Goal: Information Seeking & Learning: Learn about a topic

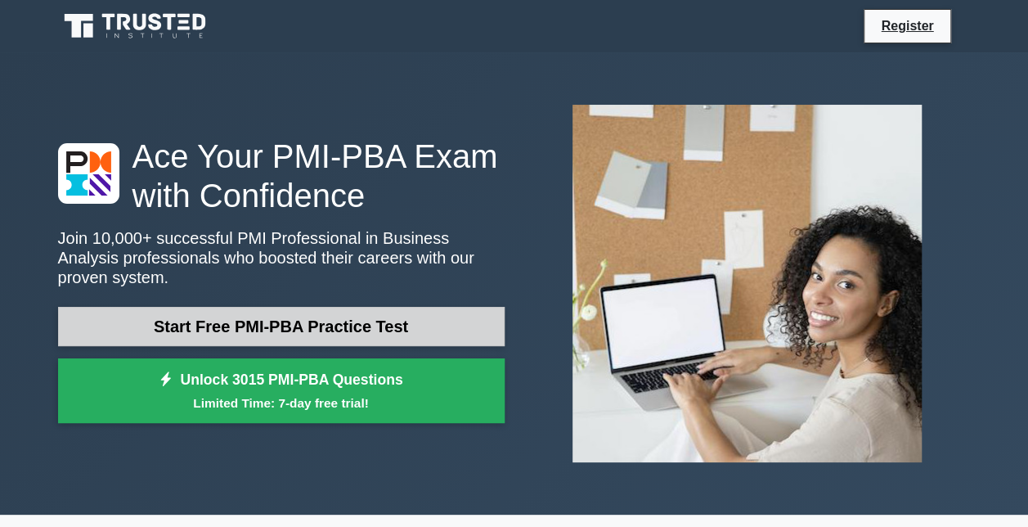
click at [374, 322] on link "Start Free PMI-PBA Practice Test" at bounding box center [281, 326] width 447 height 39
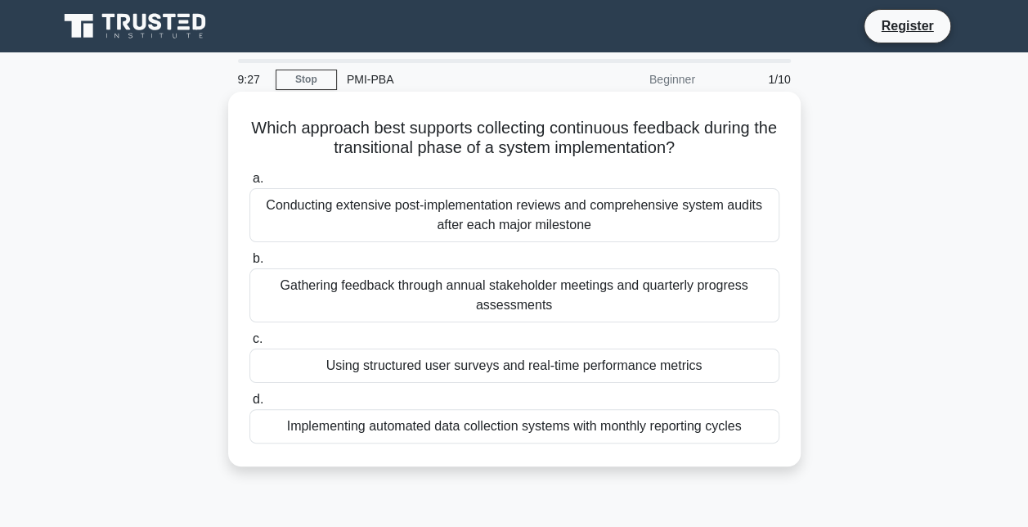
click at [525, 427] on div "Implementing automated data collection systems with monthly reporting cycles" at bounding box center [515, 426] width 530 height 34
click at [250, 405] on input "d. Implementing automated data collection systems with monthly reporting cycles" at bounding box center [250, 399] width 0 height 11
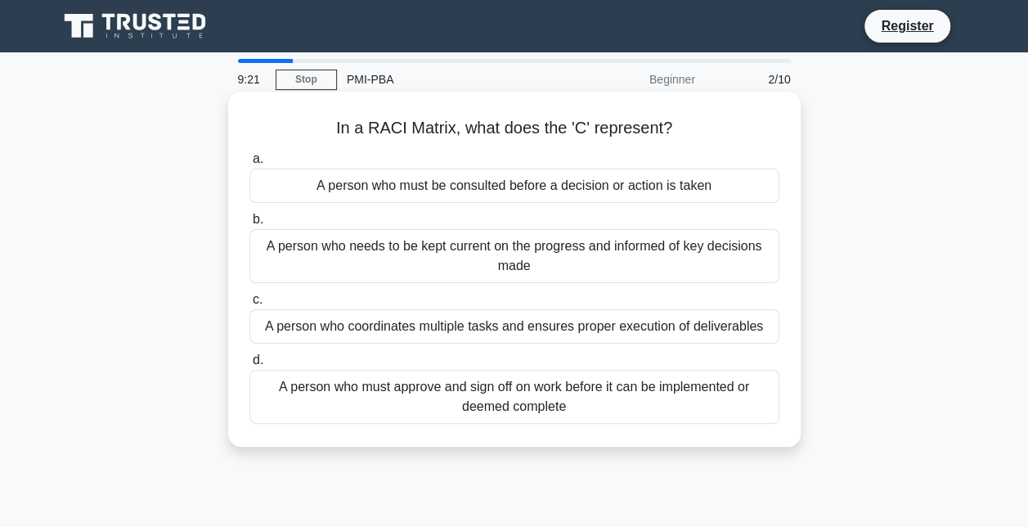
click at [541, 187] on div "A person who must be consulted before a decision or action is taken" at bounding box center [515, 186] width 530 height 34
click at [250, 164] on input "a. A person who must be consulted before a decision or action is taken" at bounding box center [250, 159] width 0 height 11
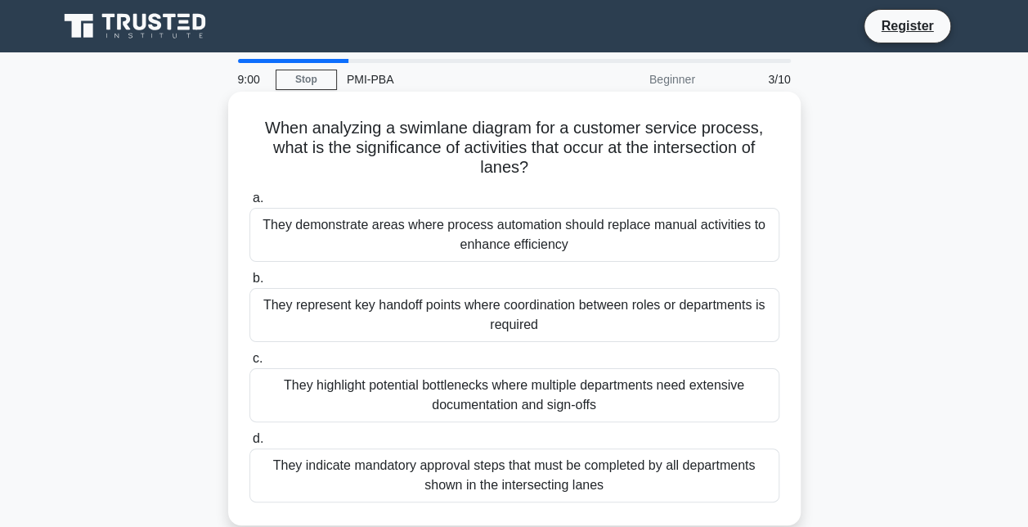
click at [560, 319] on div "They represent key handoff points where coordination between roles or departmen…" at bounding box center [515, 315] width 530 height 54
click at [250, 284] on input "b. They represent key handoff points where coordination between roles or depart…" at bounding box center [250, 278] width 0 height 11
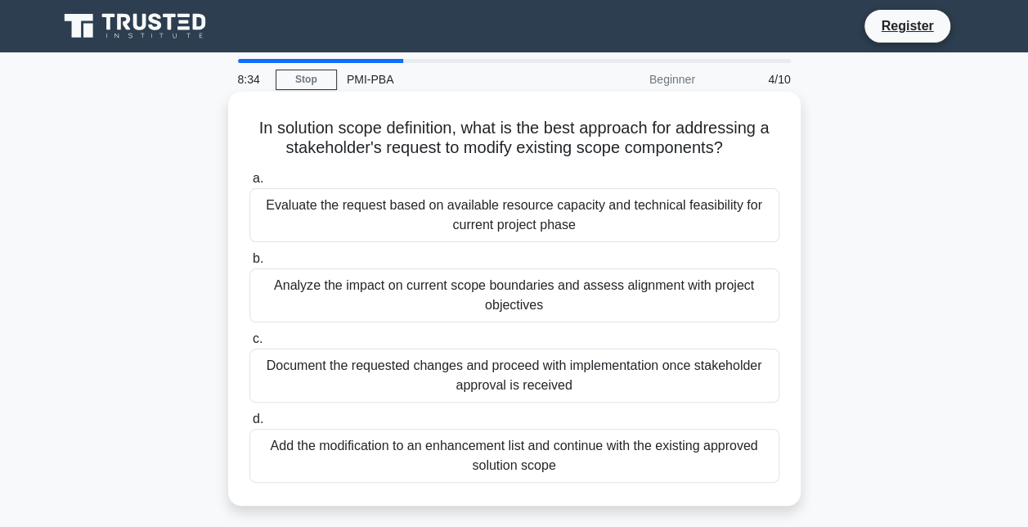
click at [620, 300] on div "Analyze the impact on current scope boundaries and assess alignment with projec…" at bounding box center [515, 295] width 530 height 54
click at [250, 264] on input "b. Analyze the impact on current scope boundaries and assess alignment with pro…" at bounding box center [250, 259] width 0 height 11
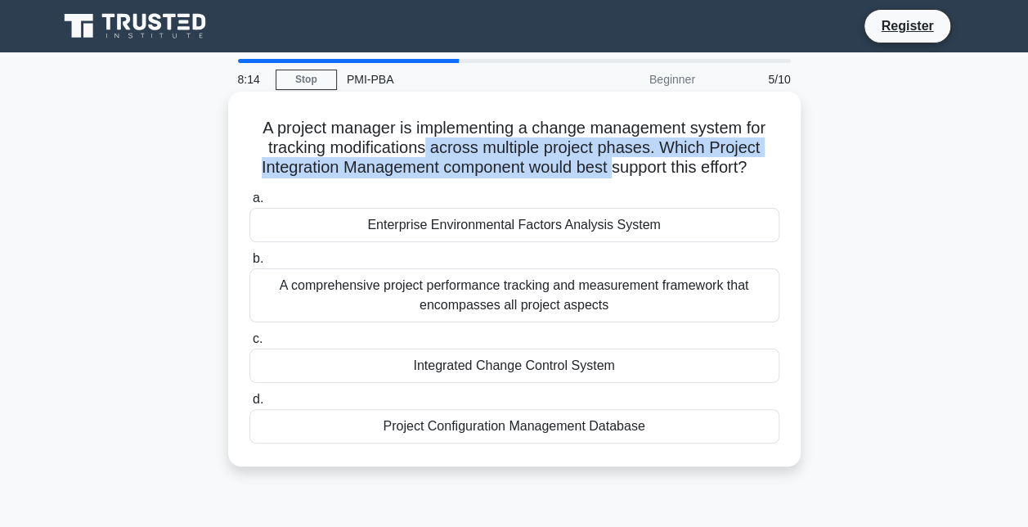
drag, startPoint x: 424, startPoint y: 151, endPoint x: 623, endPoint y: 167, distance: 200.2
click at [623, 167] on h5 "A project manager is implementing a change management system for tracking modif…" at bounding box center [514, 148] width 533 height 61
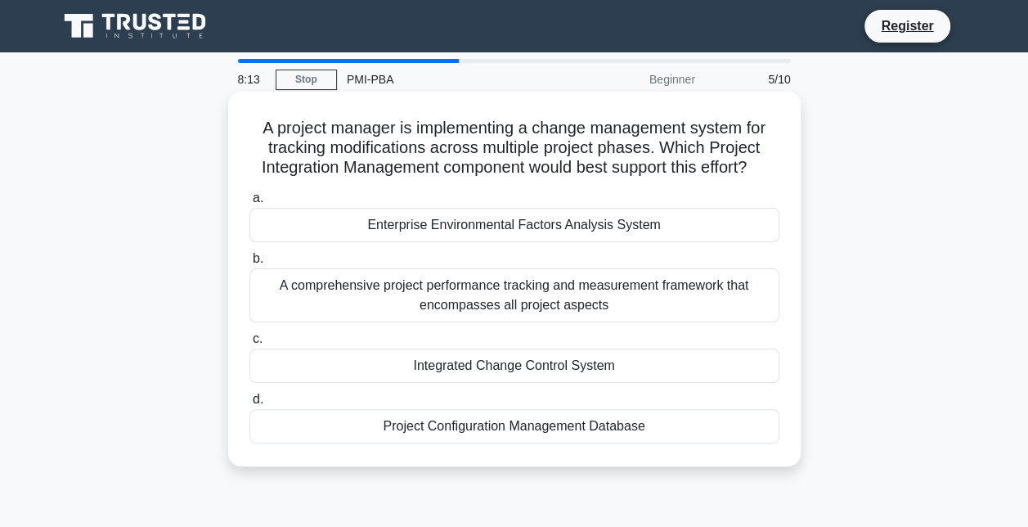
drag, startPoint x: 623, startPoint y: 167, endPoint x: 641, endPoint y: 167, distance: 17.2
click at [641, 167] on h5 "A project manager is implementing a change management system for tracking modif…" at bounding box center [514, 148] width 533 height 61
click at [634, 378] on div "Integrated Change Control System" at bounding box center [515, 366] width 530 height 34
click at [250, 344] on input "c. Integrated Change Control System" at bounding box center [250, 339] width 0 height 11
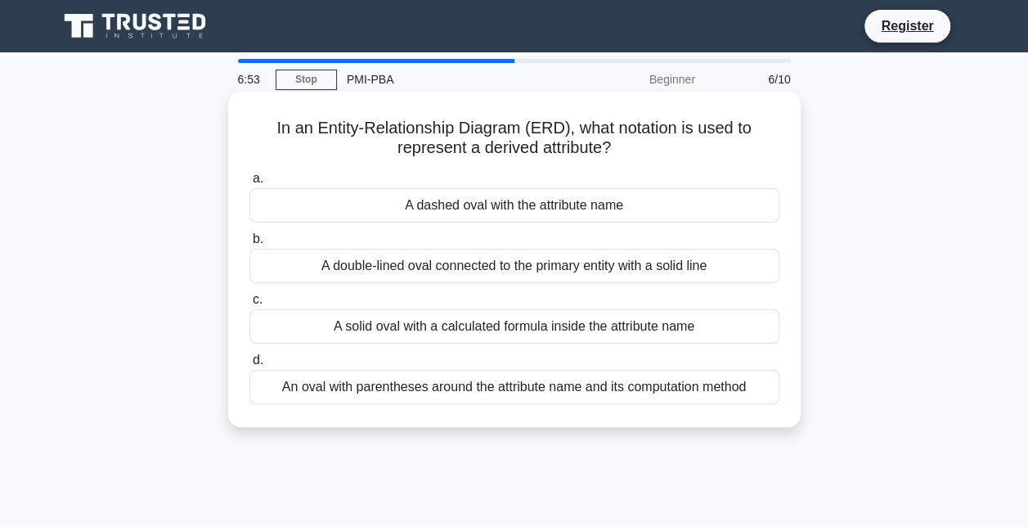
click at [445, 391] on div "An oval with parentheses around the attribute name and its computation method" at bounding box center [515, 387] width 530 height 34
click at [250, 366] on input "d. An oval with parentheses around the attribute name and its computation method" at bounding box center [250, 360] width 0 height 11
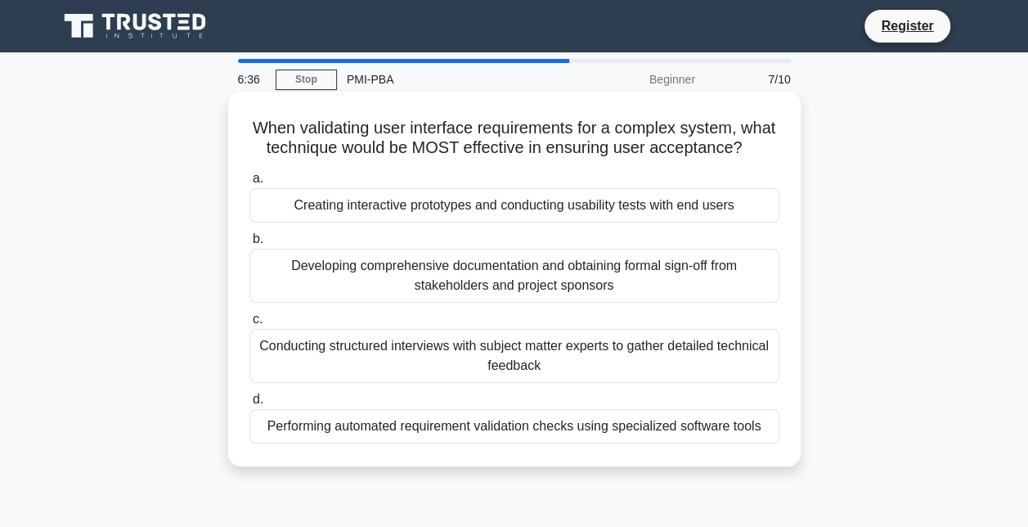
click at [568, 223] on div "Creating interactive prototypes and conducting usability tests with end users" at bounding box center [515, 205] width 530 height 34
click at [250, 184] on input "a. Creating interactive prototypes and conducting usability tests with end users" at bounding box center [250, 178] width 0 height 11
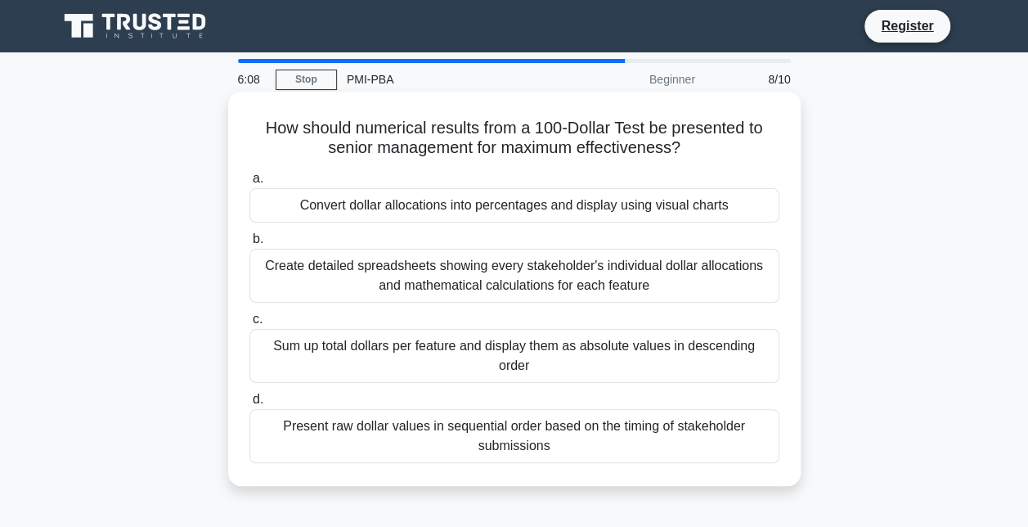
click at [494, 201] on div "Convert dollar allocations into percentages and display using visual charts" at bounding box center [515, 205] width 530 height 34
click at [250, 184] on input "a. Convert dollar allocations into percentages and display using visual charts" at bounding box center [250, 178] width 0 height 11
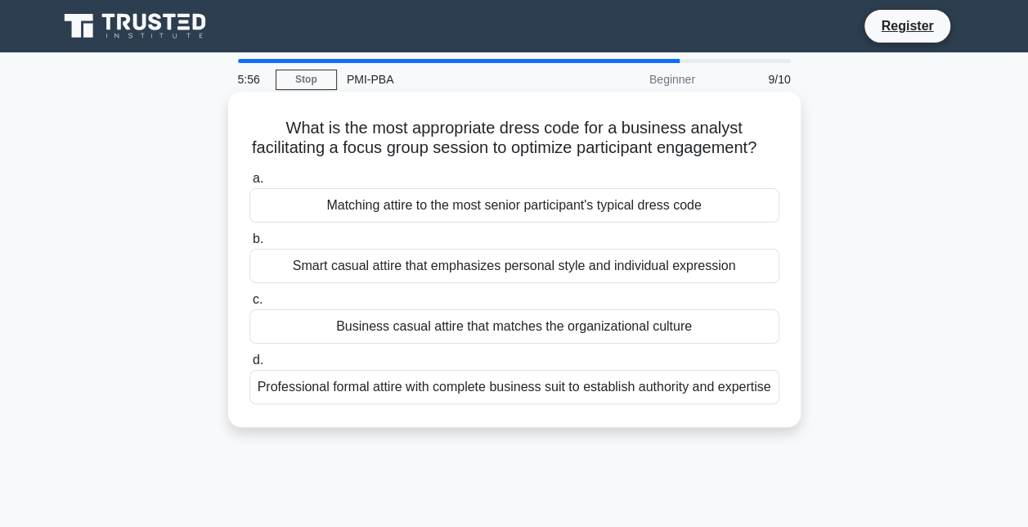
click at [480, 344] on div "Business casual attire that matches the organizational culture" at bounding box center [515, 326] width 530 height 34
click at [250, 305] on input "c. Business casual attire that matches the organizational culture" at bounding box center [250, 300] width 0 height 11
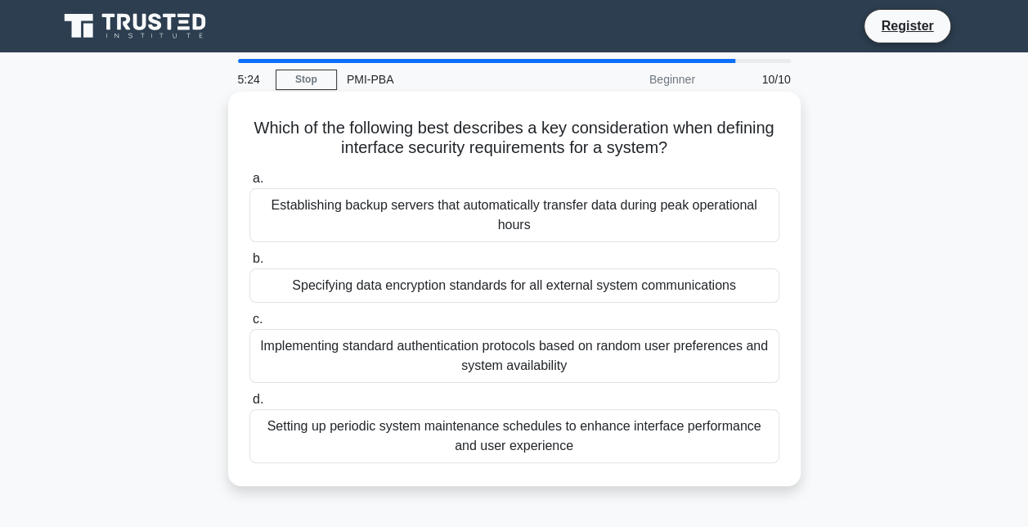
click at [635, 291] on div "Specifying data encryption standards for all external system communications" at bounding box center [515, 285] width 530 height 34
click at [250, 264] on input "b. Specifying data encryption standards for all external system communications" at bounding box center [250, 259] width 0 height 11
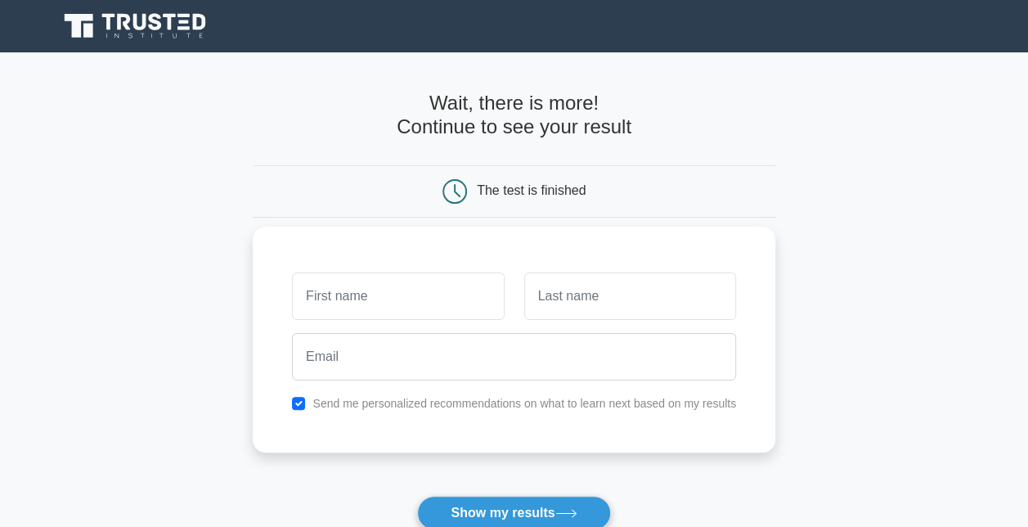
click at [417, 290] on input "text" at bounding box center [398, 295] width 212 height 47
type input "Tiffanie"
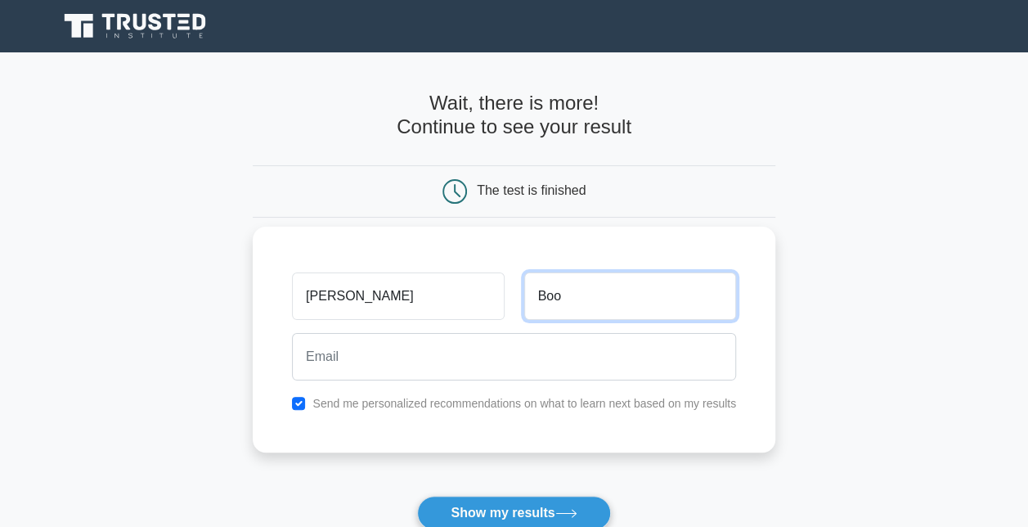
type input "Boo"
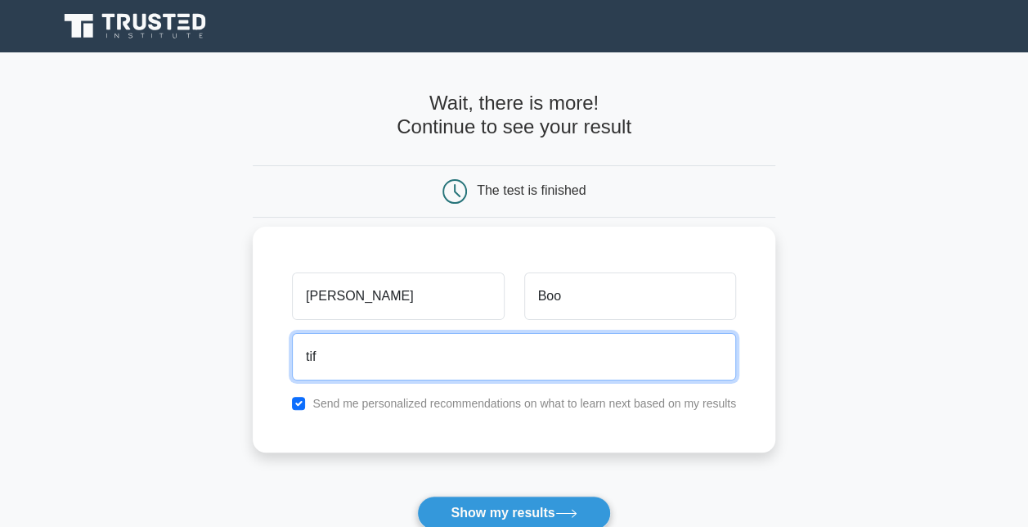
type input "tiffanie.boo@gmail.com"
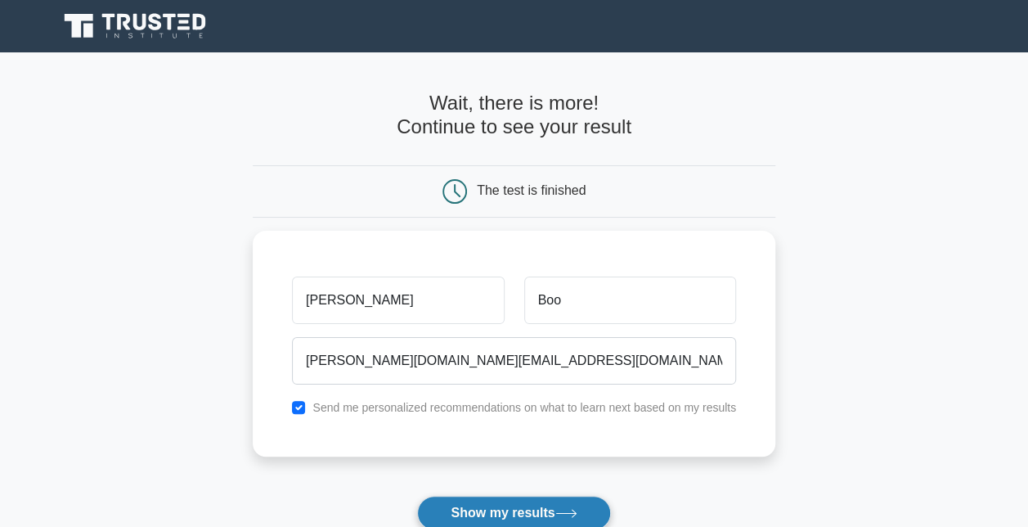
click at [584, 511] on button "Show my results" at bounding box center [513, 513] width 193 height 34
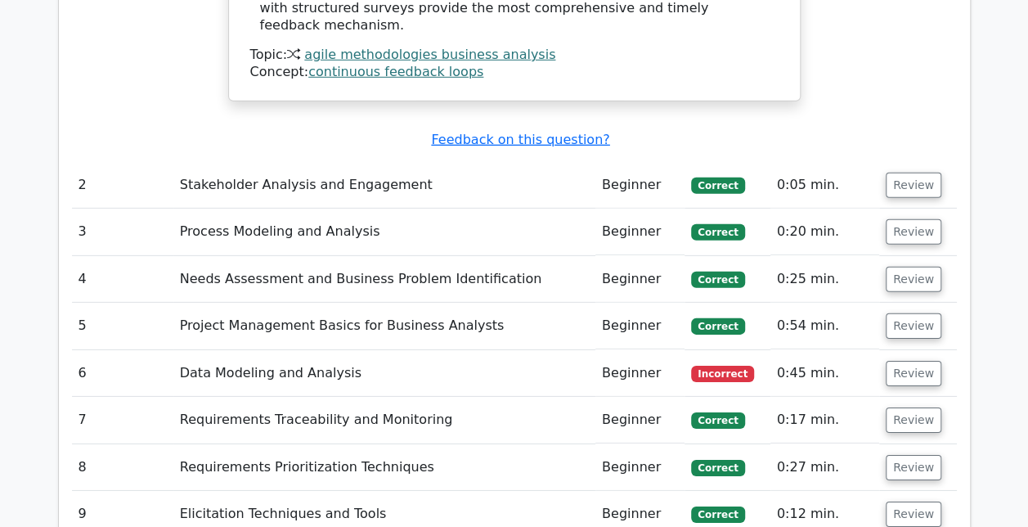
scroll to position [2373, 0]
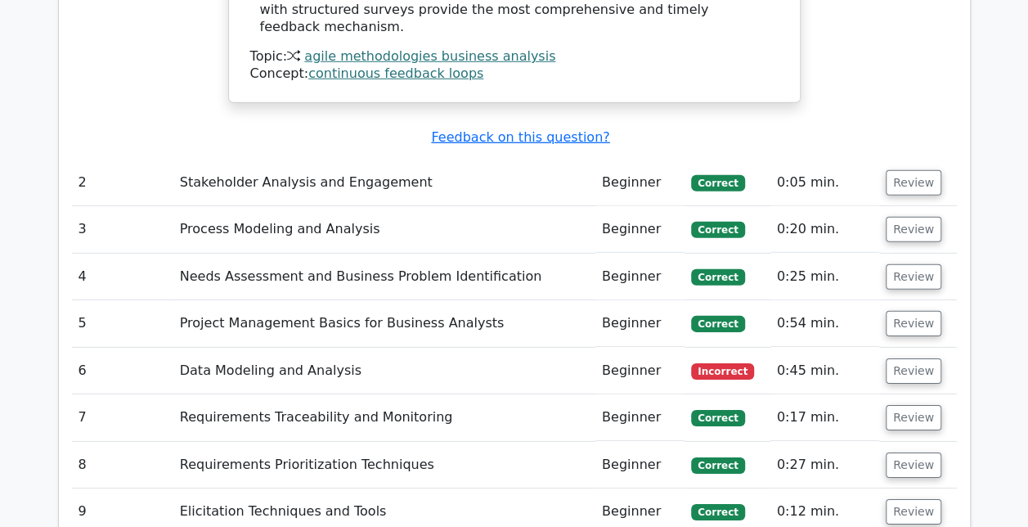
click at [713, 348] on td "Incorrect" at bounding box center [727, 371] width 85 height 47
click at [897, 358] on button "Review" at bounding box center [914, 370] width 56 height 25
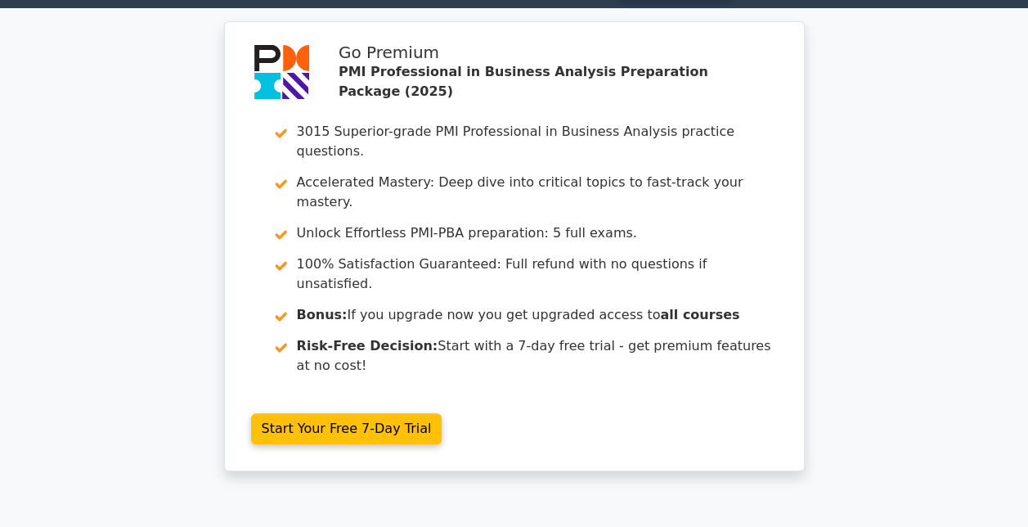
scroll to position [0, 0]
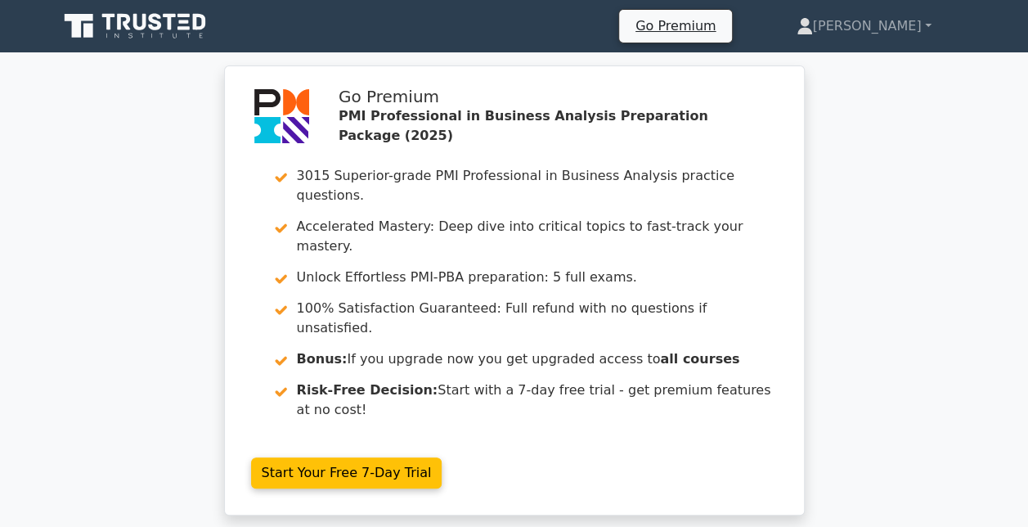
click at [165, 22] on icon at bounding box center [136, 26] width 157 height 31
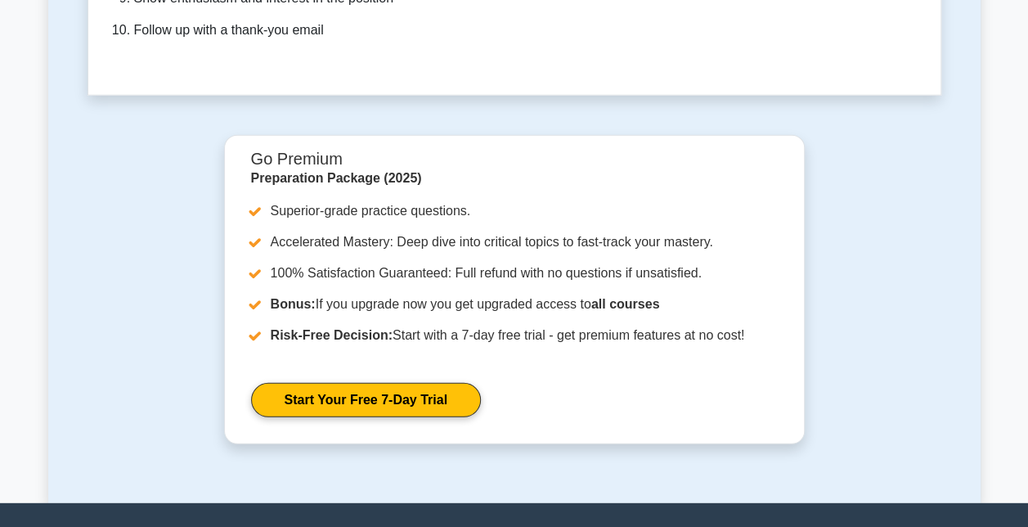
scroll to position [5141, 0]
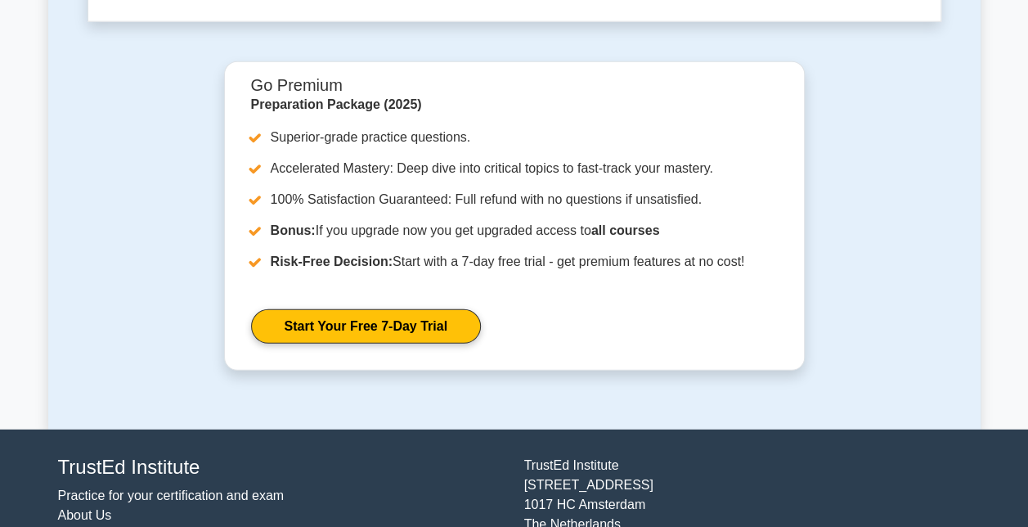
click at [103, 508] on link "About Us" at bounding box center [85, 515] width 54 height 14
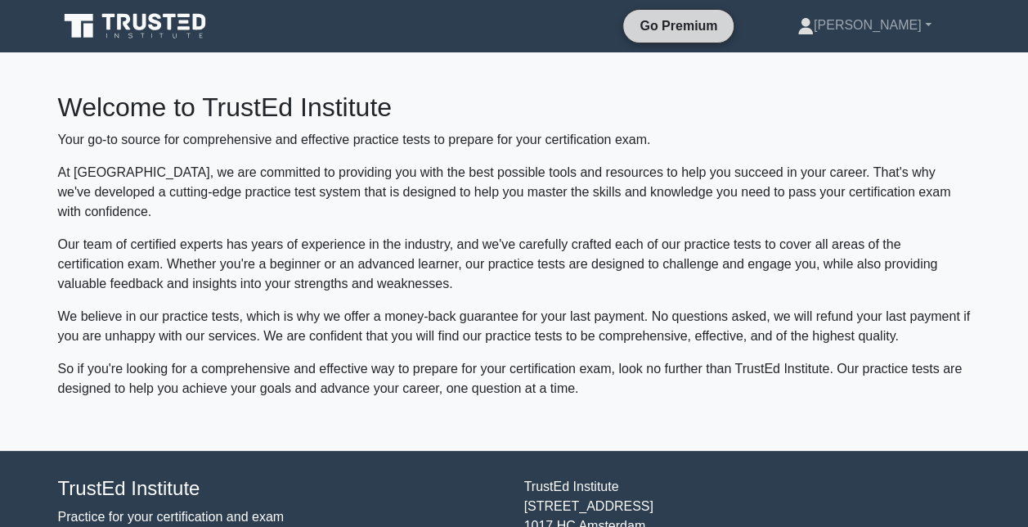
click at [727, 31] on link "Go Premium" at bounding box center [678, 26] width 97 height 20
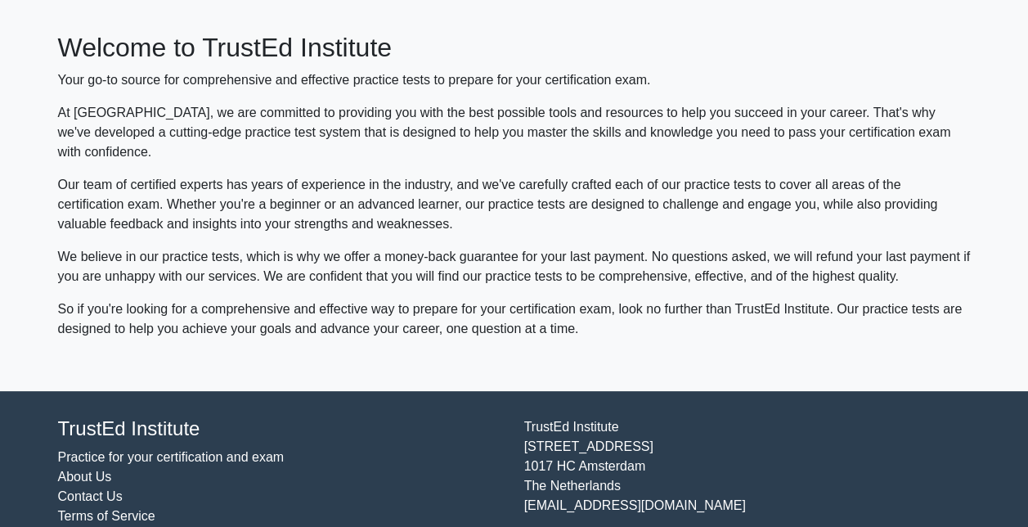
scroll to position [104, 0]
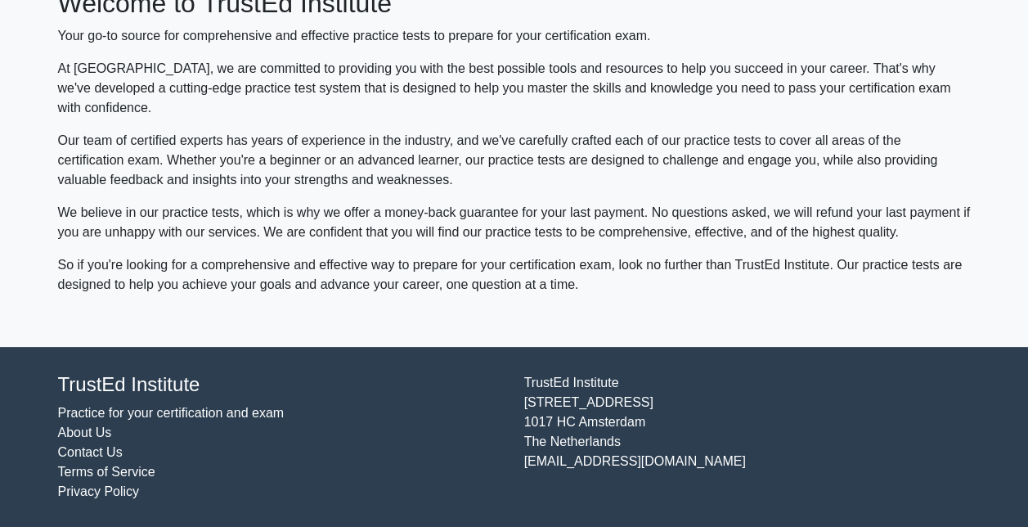
click at [124, 414] on link "Practice for your certification and exam" at bounding box center [171, 413] width 227 height 14
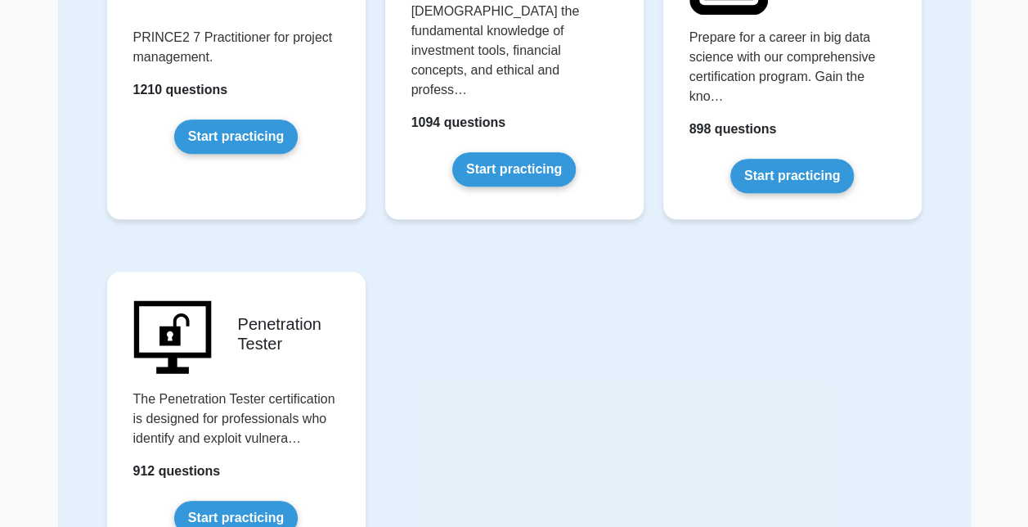
scroll to position [3875, 0]
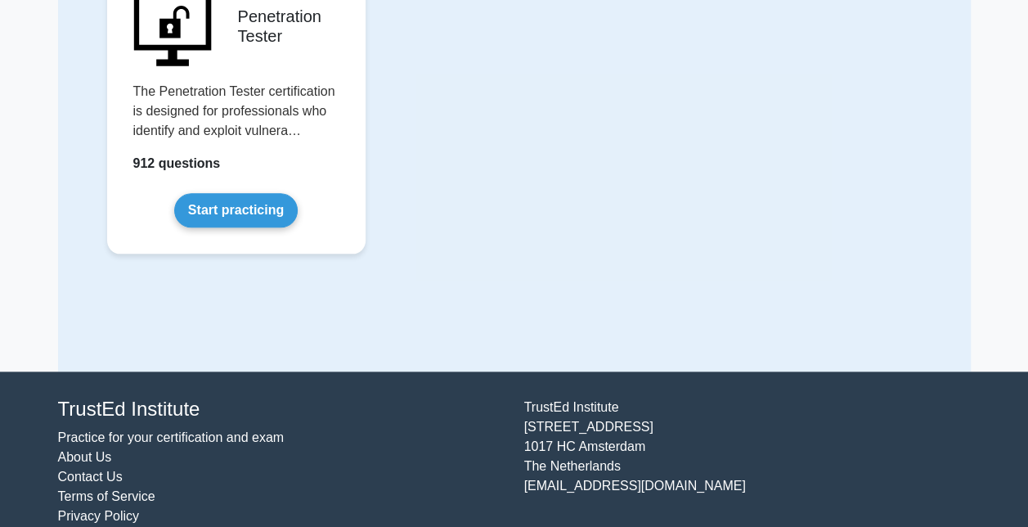
click at [96, 450] on link "About Us" at bounding box center [85, 457] width 54 height 14
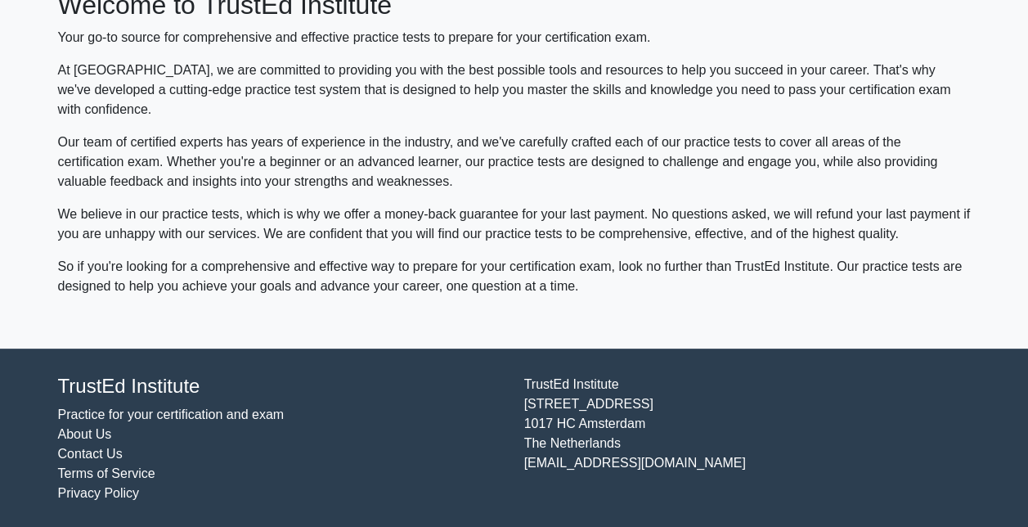
scroll to position [104, 0]
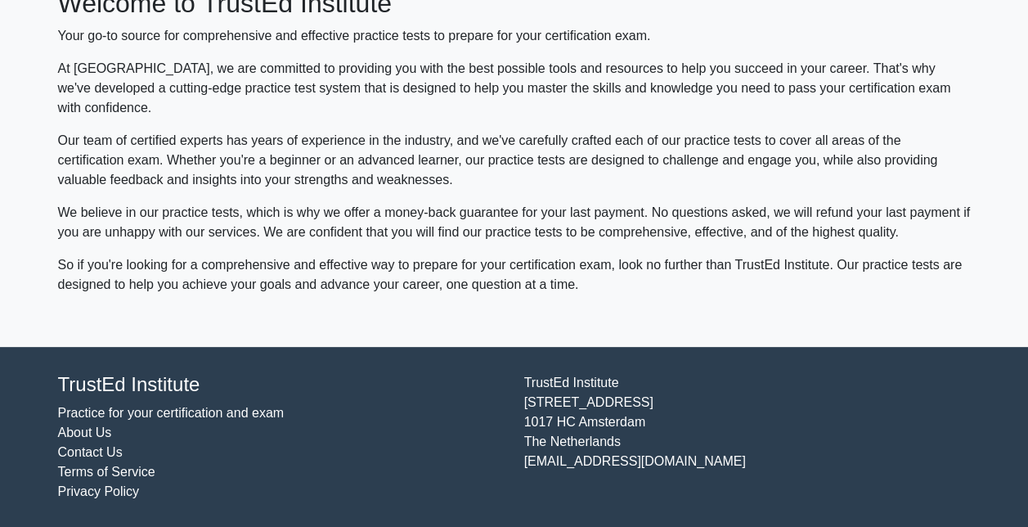
click at [93, 473] on link "Terms of Service" at bounding box center [106, 472] width 97 height 14
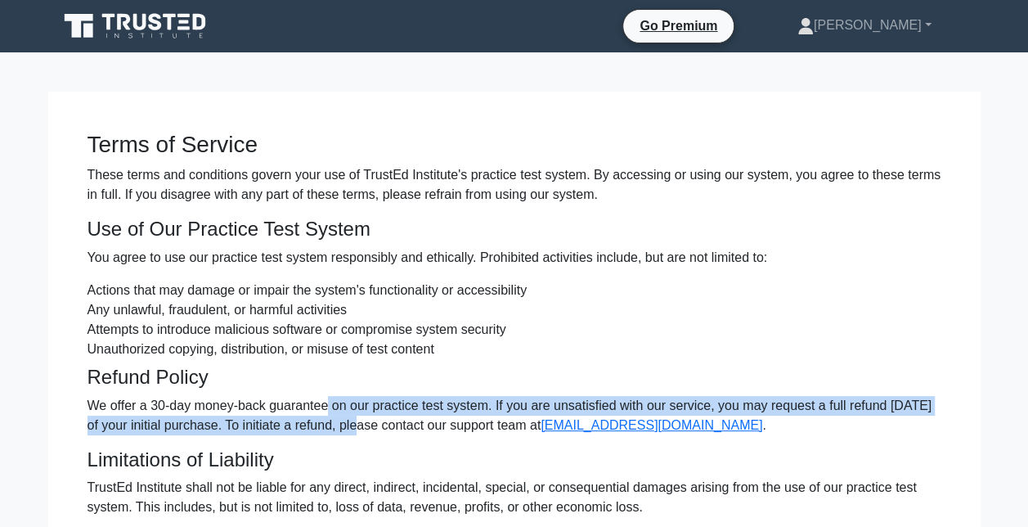
drag, startPoint x: 327, startPoint y: 405, endPoint x: 339, endPoint y: 421, distance: 19.3
click at [339, 421] on p "We offer a 30-day money-back guarantee on our practice test system. If you are …" at bounding box center [515, 415] width 854 height 39
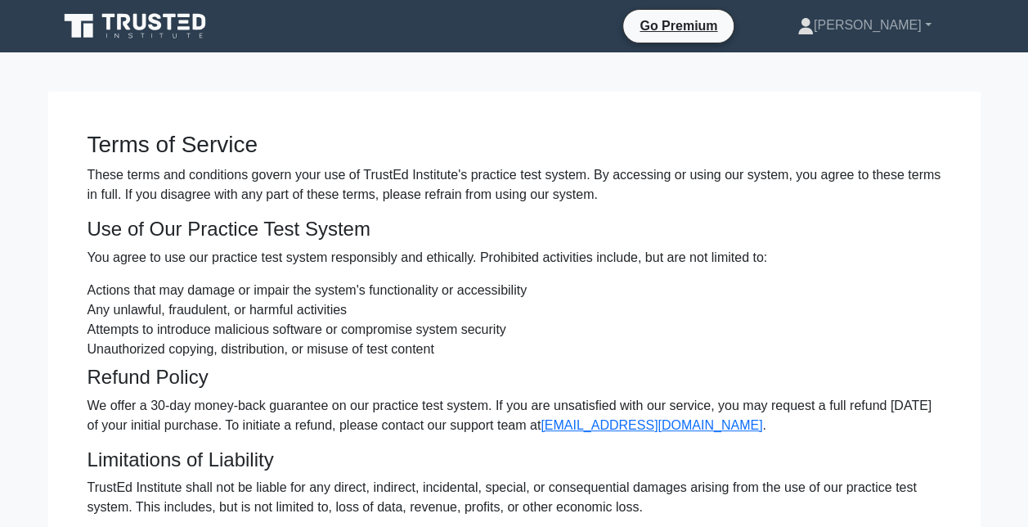
drag, startPoint x: 339, startPoint y: 421, endPoint x: 273, endPoint y: 260, distance: 173.2
click at [273, 260] on p "You agree to use our practice test system responsibly and ethically. Prohibited…" at bounding box center [515, 258] width 854 height 20
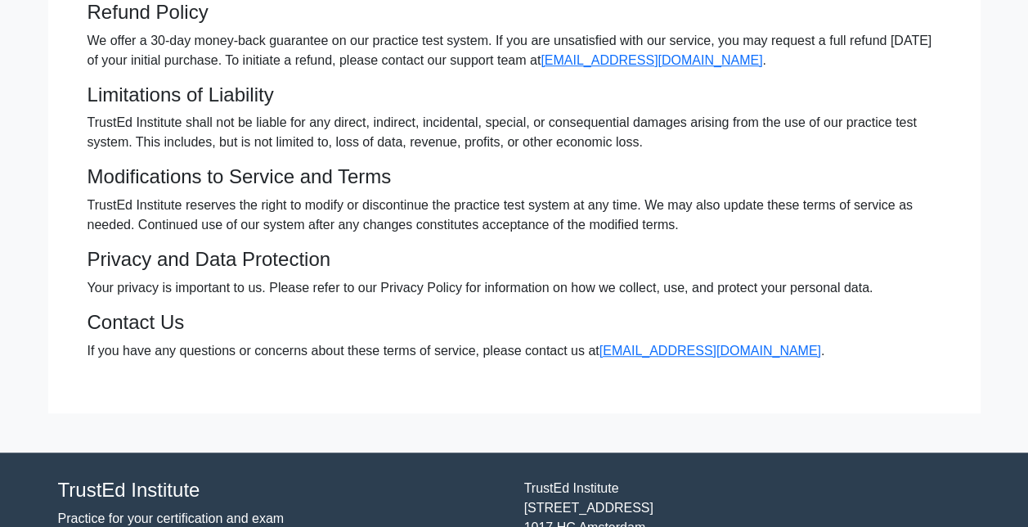
scroll to position [470, 0]
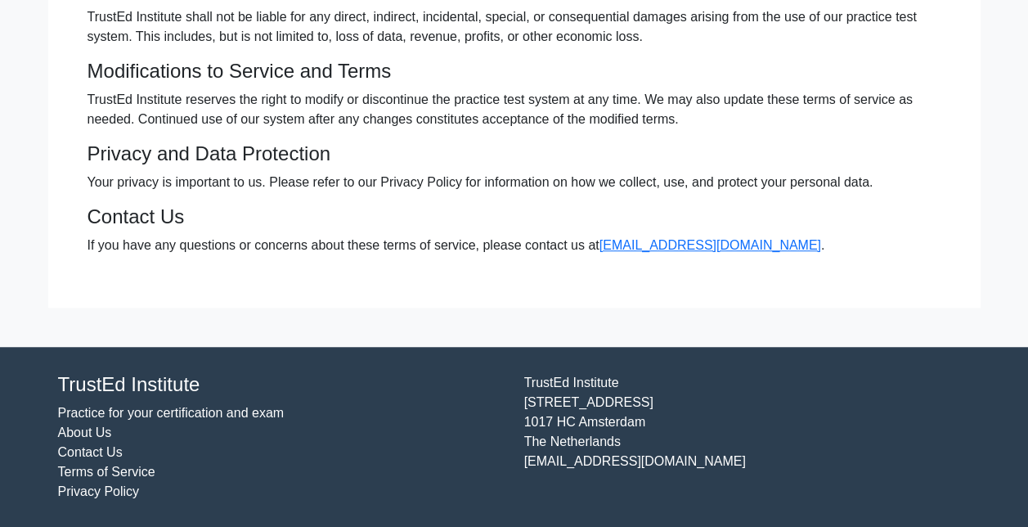
click at [119, 470] on link "Terms of Service" at bounding box center [106, 472] width 97 height 14
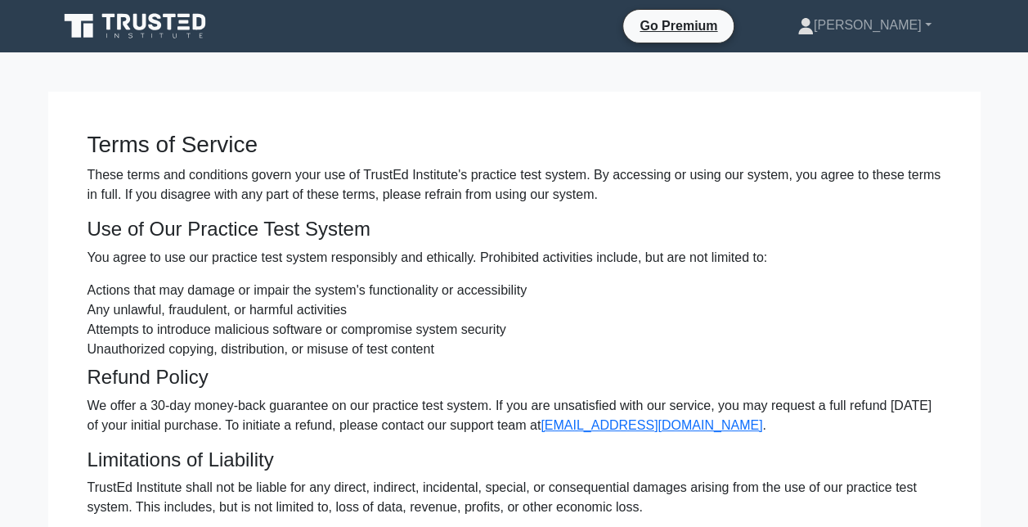
click at [143, 30] on icon at bounding box center [136, 26] width 157 height 31
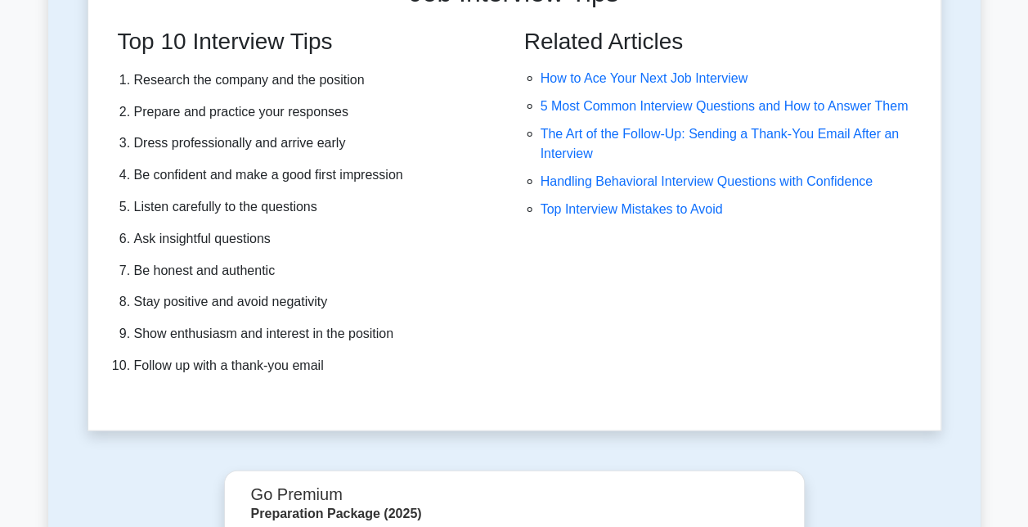
scroll to position [4078, 0]
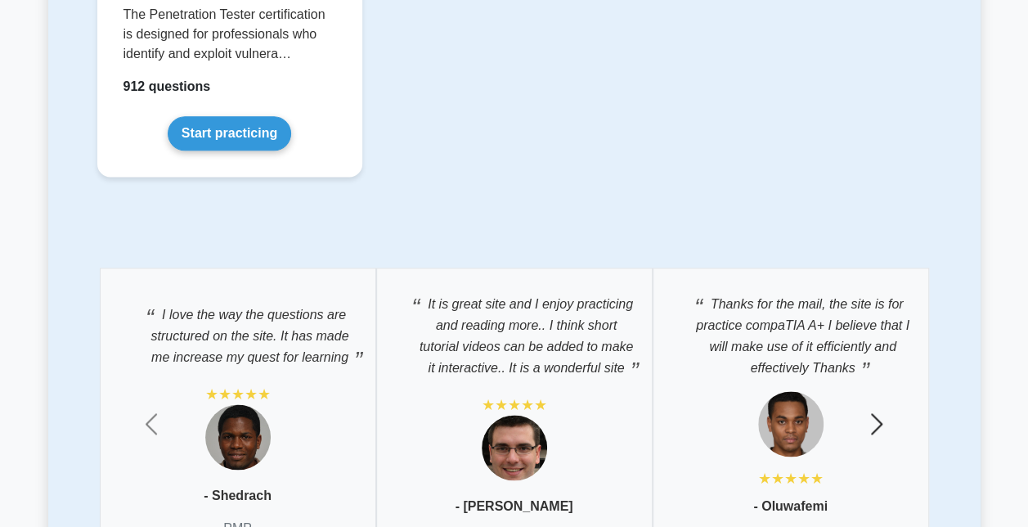
click at [869, 411] on span "button" at bounding box center [877, 424] width 26 height 26
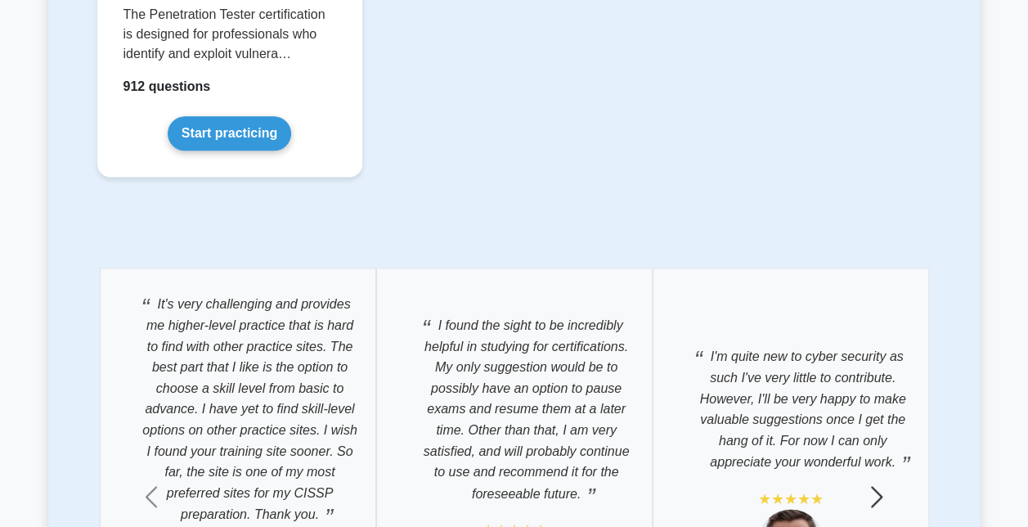
click at [882, 484] on span "button" at bounding box center [877, 497] width 26 height 26
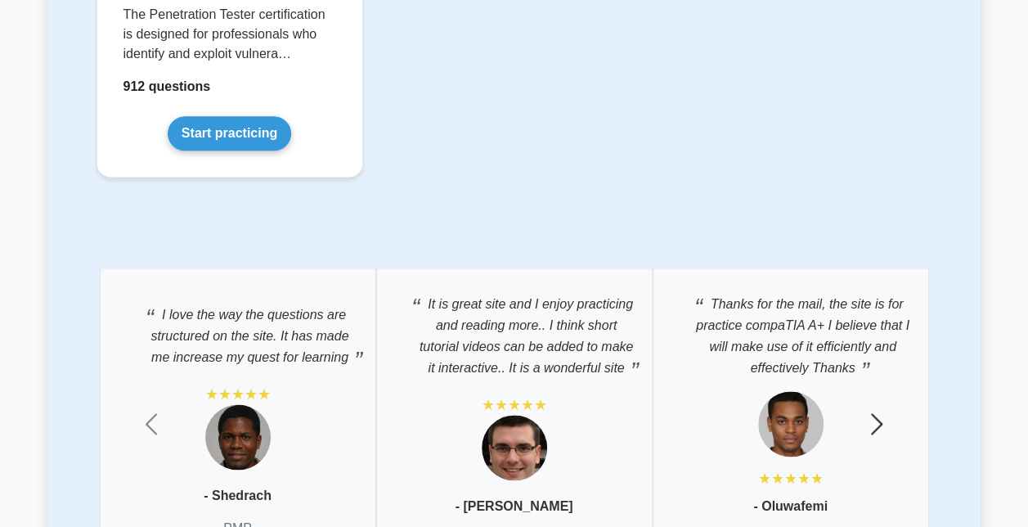
click at [882, 417] on button "Next" at bounding box center [877, 422] width 128 height 335
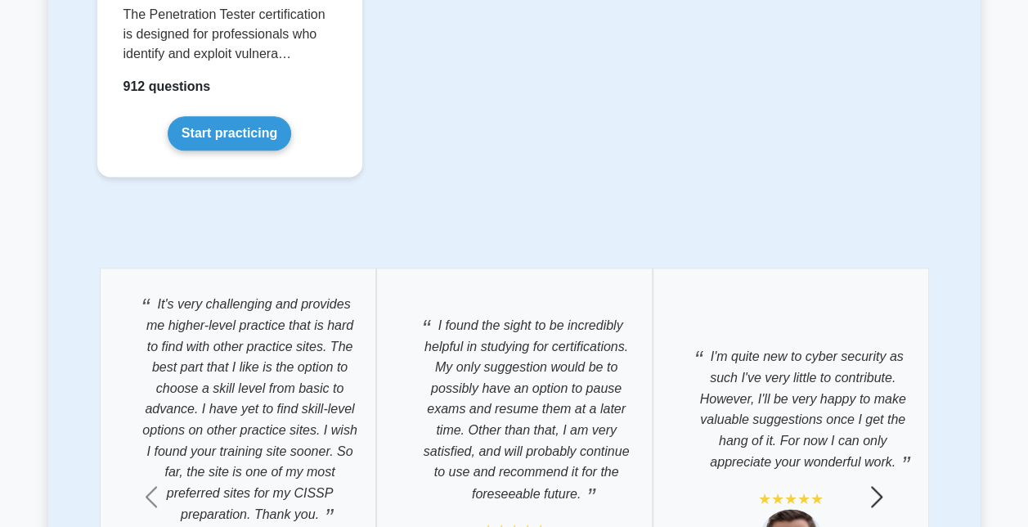
click at [882, 484] on span "button" at bounding box center [877, 497] width 26 height 26
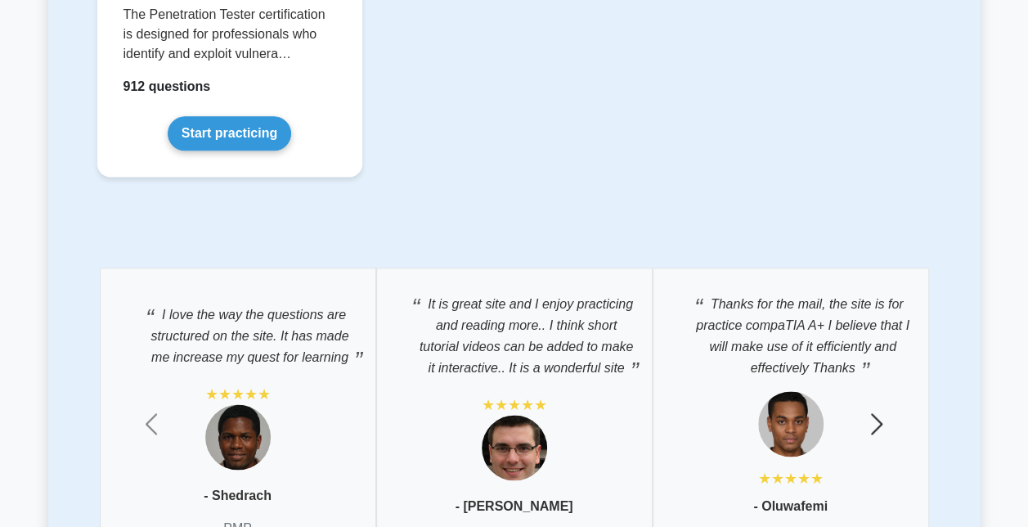
click at [882, 417] on button "Next" at bounding box center [877, 422] width 128 height 335
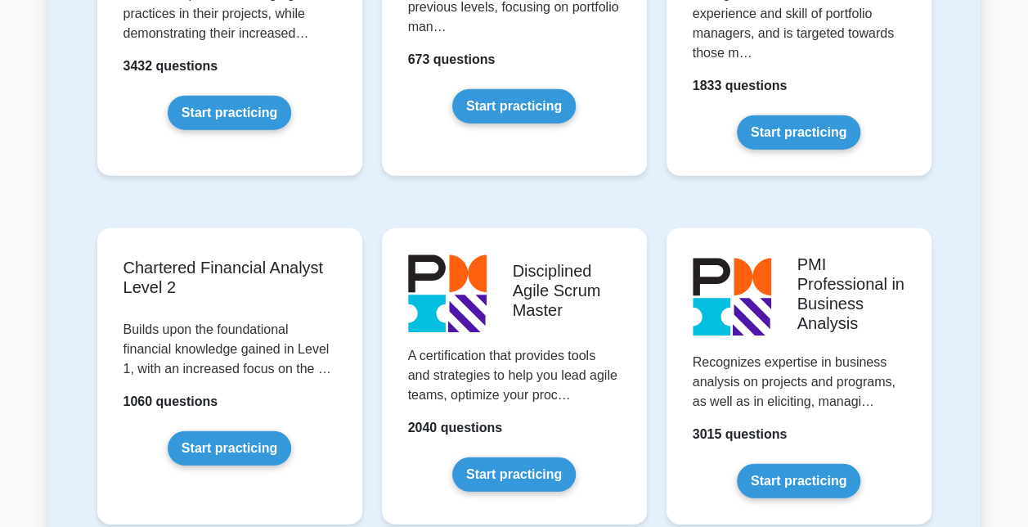
scroll to position [2032, 0]
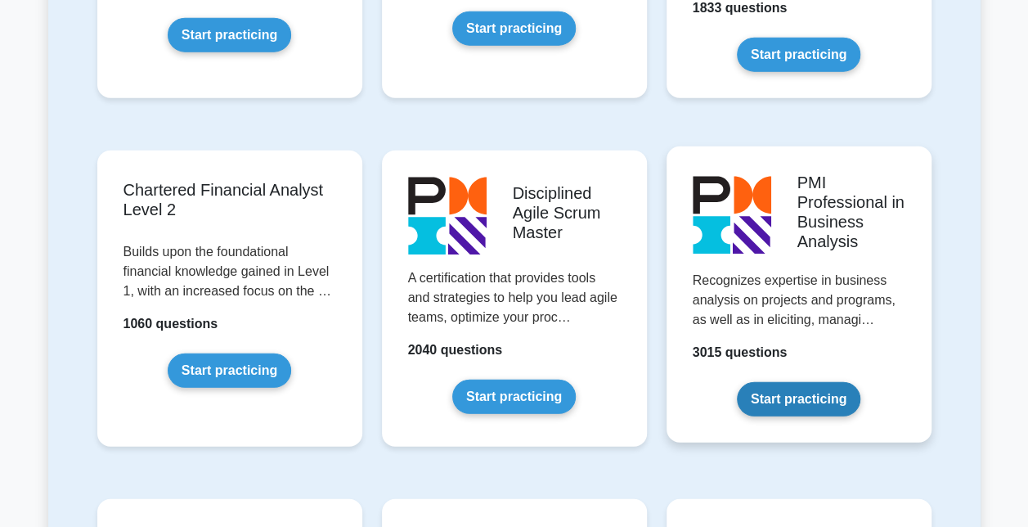
click at [796, 382] on link "Start practicing" at bounding box center [799, 399] width 124 height 34
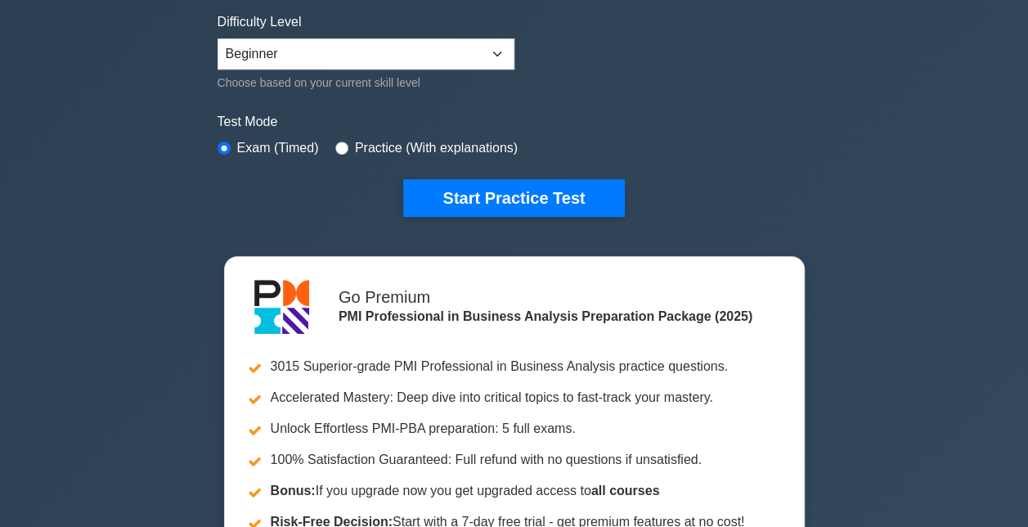
scroll to position [409, 0]
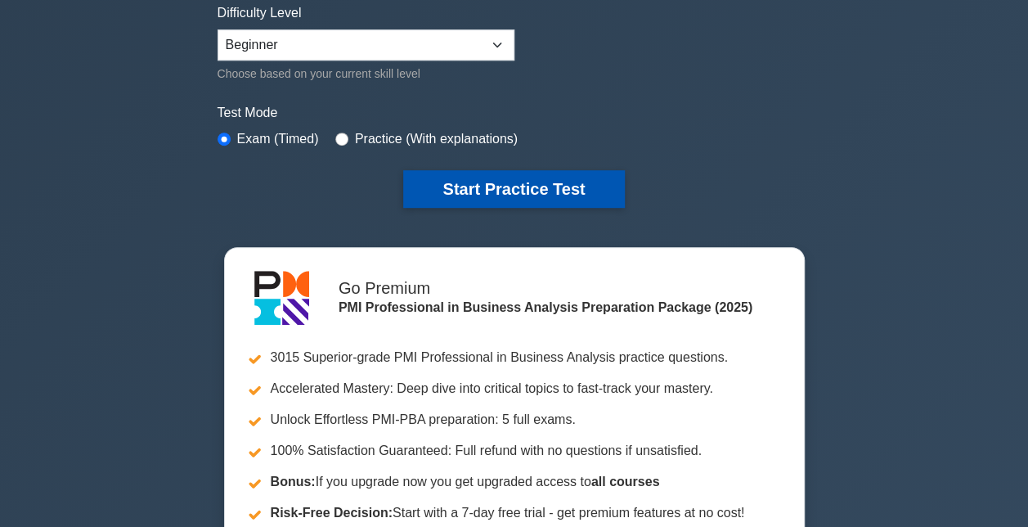
click at [565, 187] on button "Start Practice Test" at bounding box center [513, 189] width 221 height 38
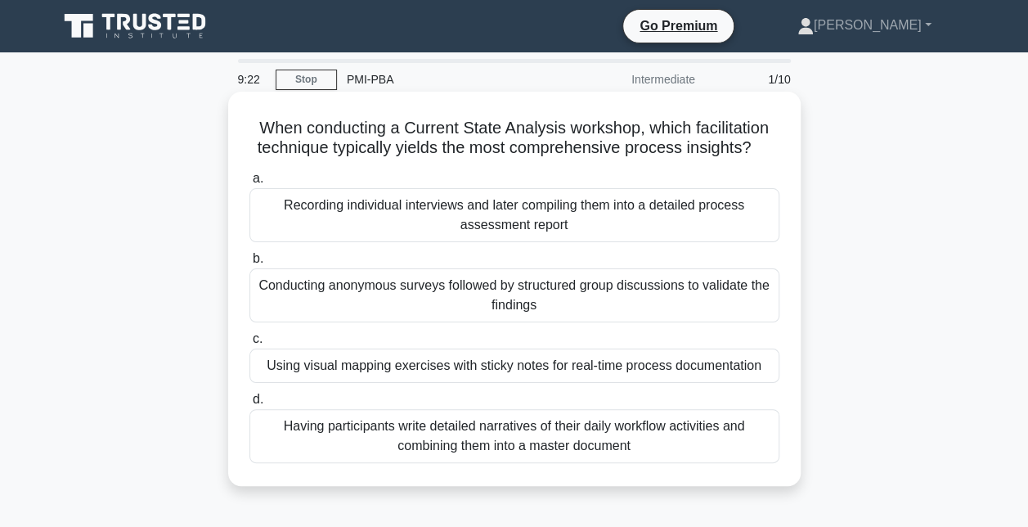
click at [563, 368] on div "Using visual mapping exercises with sticky notes for real-time process document…" at bounding box center [515, 366] width 530 height 34
click at [250, 344] on input "c. Using visual mapping exercises with sticky notes for real-time process docum…" at bounding box center [250, 339] width 0 height 11
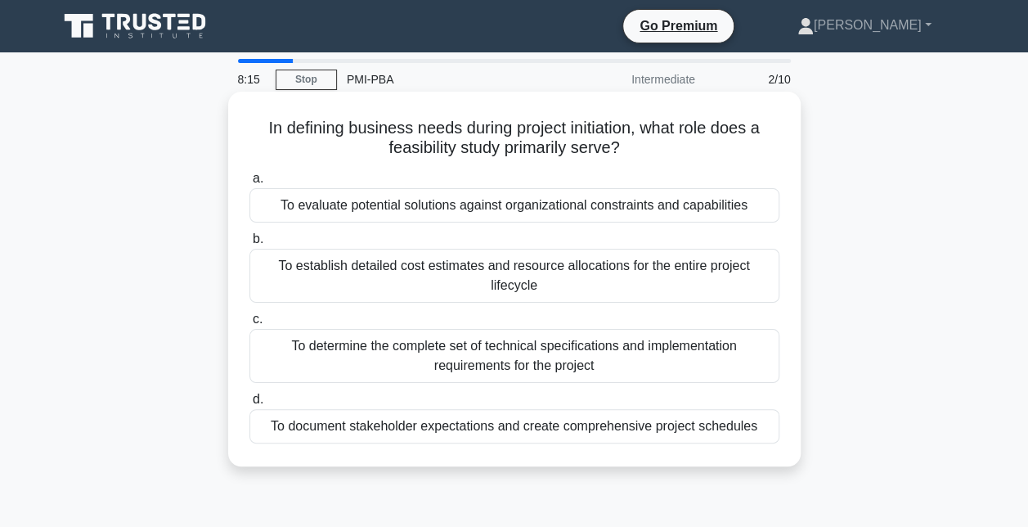
click at [722, 207] on div "To evaluate potential solutions against organizational constraints and capabili…" at bounding box center [515, 205] width 530 height 34
drag, startPoint x: 722, startPoint y: 207, endPoint x: 651, endPoint y: 218, distance: 71.2
click at [651, 218] on div "To evaluate potential solutions against organizational constraints and capabili…" at bounding box center [515, 205] width 530 height 34
click at [258, 181] on span "a." at bounding box center [258, 178] width 11 height 14
click at [250, 181] on input "a. To evaluate potential solutions against organizational constraints and capab…" at bounding box center [250, 178] width 0 height 11
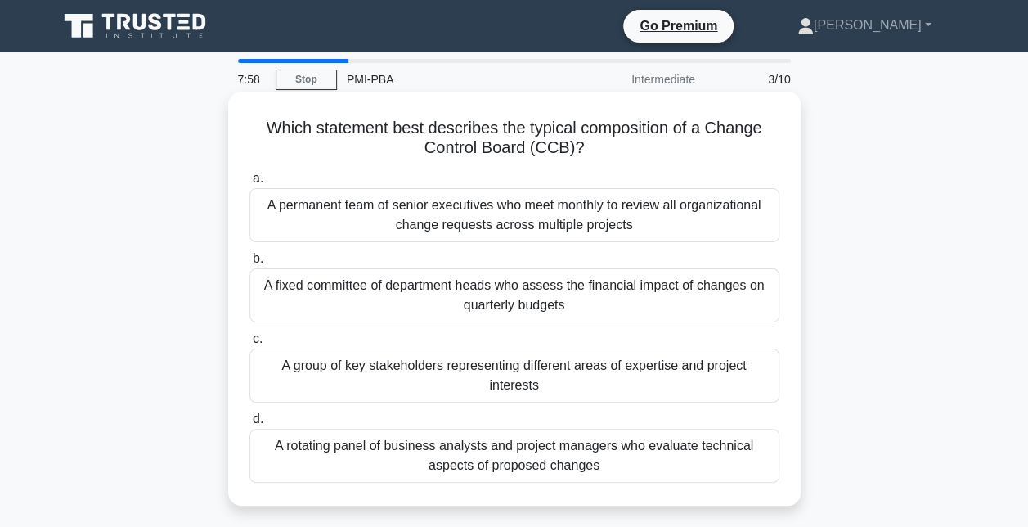
click at [719, 224] on div "A permanent team of senior executives who meet monthly to review all organizati…" at bounding box center [515, 215] width 530 height 54
click at [250, 184] on input "a. A permanent team of senior executives who meet monthly to review all organiz…" at bounding box center [250, 178] width 0 height 11
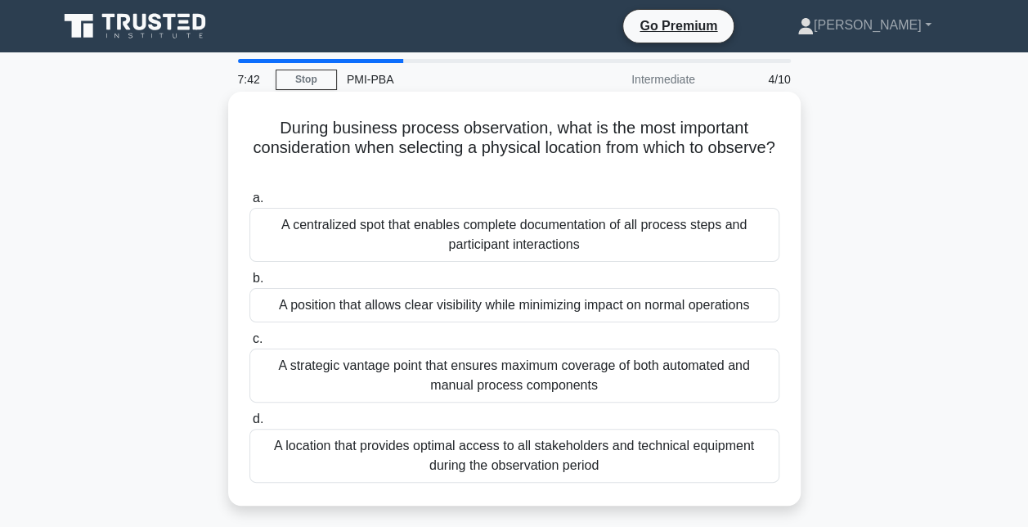
click at [610, 309] on div "A position that allows clear visibility while minimizing impact on normal opera…" at bounding box center [515, 305] width 530 height 34
click at [250, 284] on input "b. A position that allows clear visibility while minimizing impact on normal op…" at bounding box center [250, 278] width 0 height 11
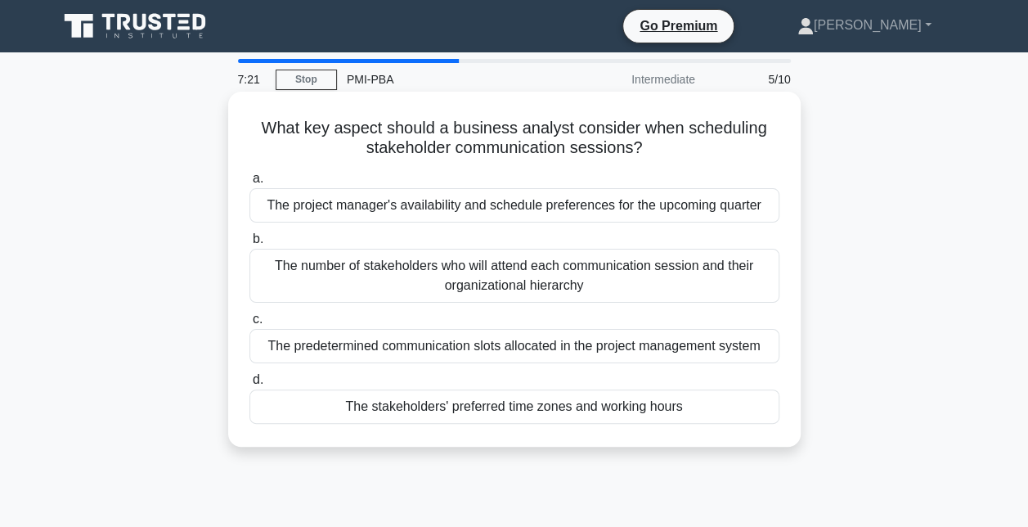
click at [536, 411] on div "The stakeholders' preferred time zones and working hours" at bounding box center [515, 406] width 530 height 34
click at [250, 385] on input "d. The stakeholders' preferred time zones and working hours" at bounding box center [250, 380] width 0 height 11
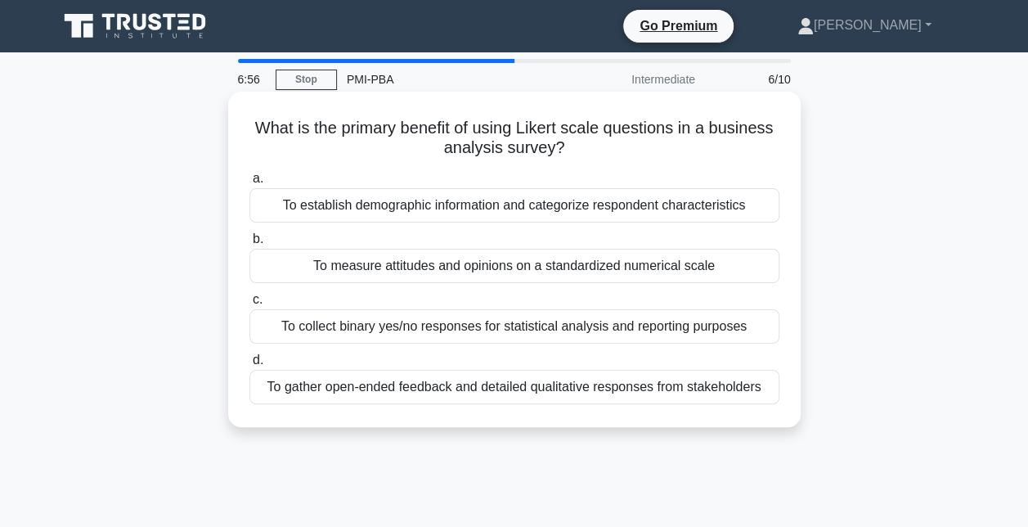
click at [442, 272] on div "To measure attitudes and opinions on a standardized numerical scale" at bounding box center [515, 266] width 530 height 34
click at [250, 245] on input "b. To measure attitudes and opinions on a standardized numerical scale" at bounding box center [250, 239] width 0 height 11
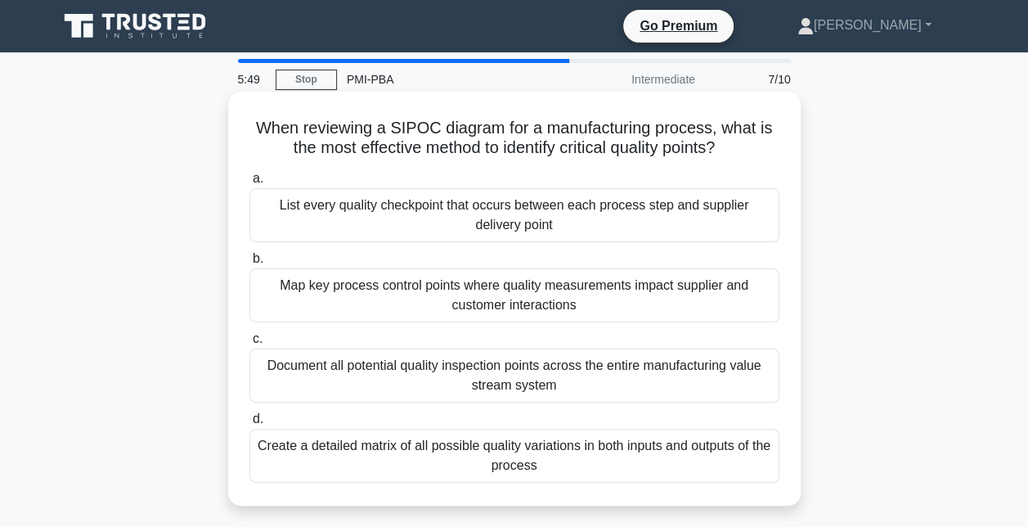
click at [644, 295] on div "Map key process control points where quality measurements impact supplier and c…" at bounding box center [515, 295] width 530 height 54
click at [250, 264] on input "b. Map key process control points where quality measurements impact supplier an…" at bounding box center [250, 259] width 0 height 11
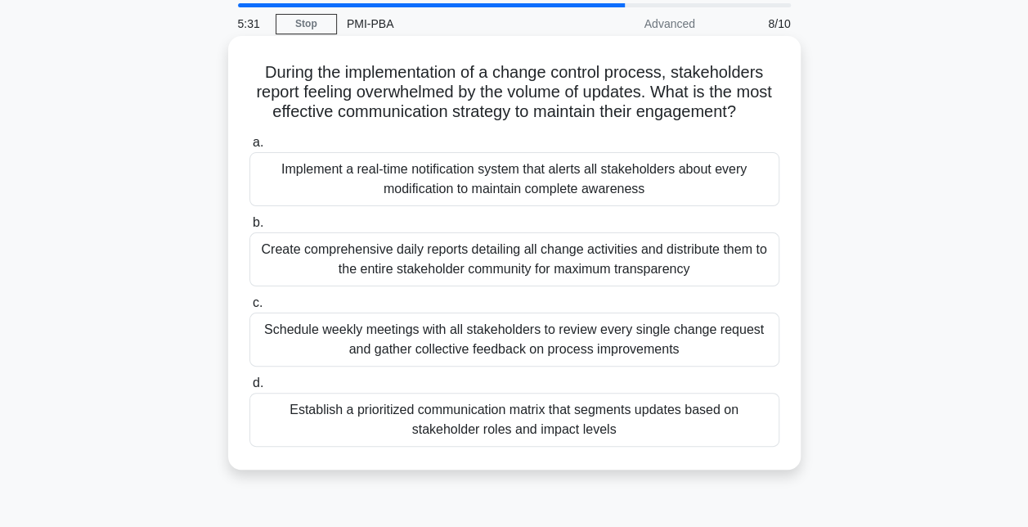
scroll to position [82, 0]
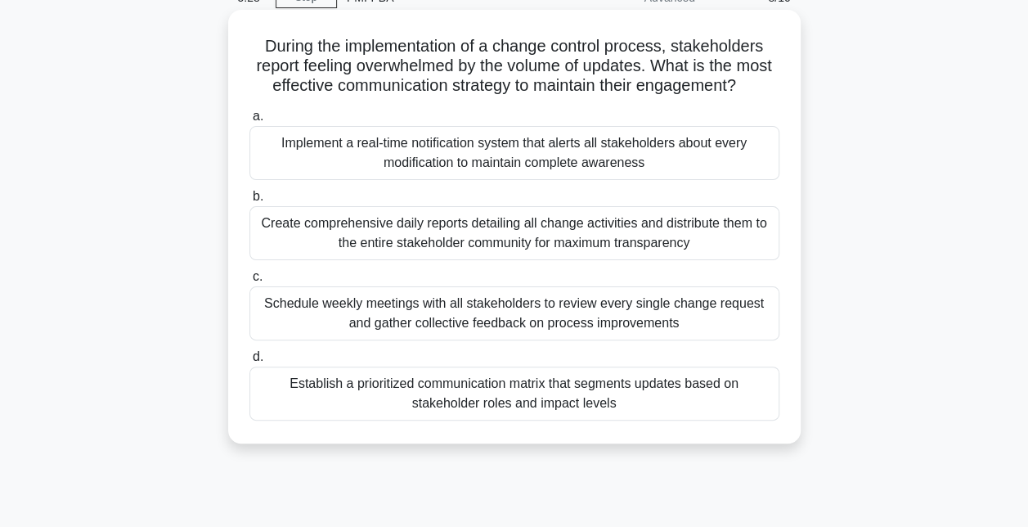
click at [689, 416] on div "Establish a prioritized communication matrix that segments updates based on sta…" at bounding box center [515, 394] width 530 height 54
click at [250, 362] on input "d. Establish a prioritized communication matrix that segments updates based on …" at bounding box center [250, 357] width 0 height 11
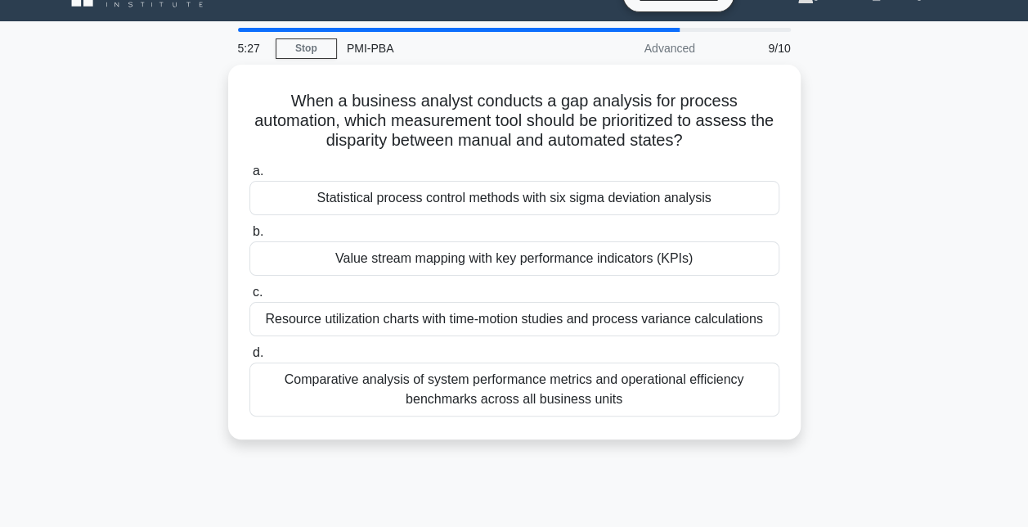
scroll to position [0, 0]
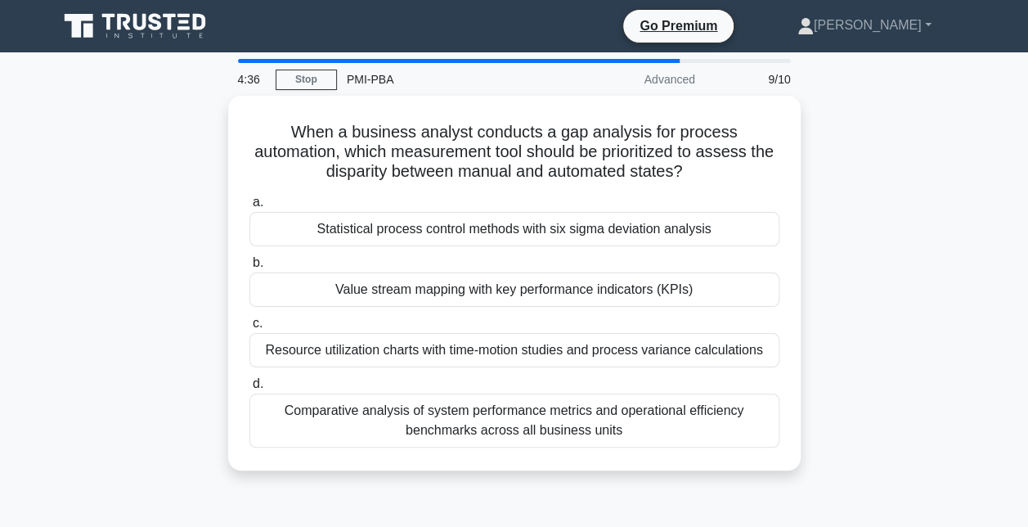
click at [689, 416] on div "Comparative analysis of system performance metrics and operational efficiency b…" at bounding box center [515, 421] width 530 height 54
click at [250, 389] on input "d. Comparative analysis of system performance metrics and operational efficienc…" at bounding box center [250, 384] width 0 height 11
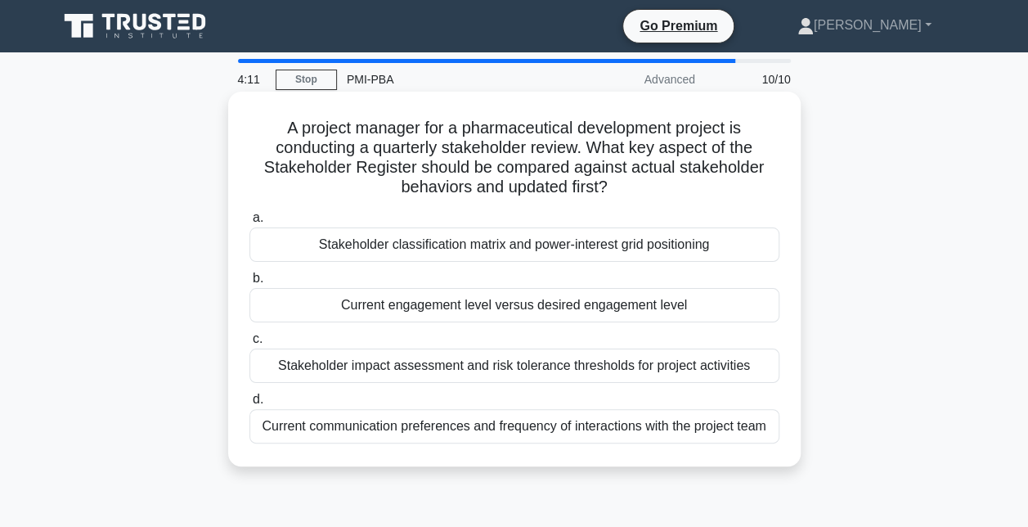
click at [705, 242] on div "Stakeholder classification matrix and power-interest grid positioning" at bounding box center [515, 244] width 530 height 34
click at [250, 223] on input "a. Stakeholder classification matrix and power-interest grid positioning" at bounding box center [250, 218] width 0 height 11
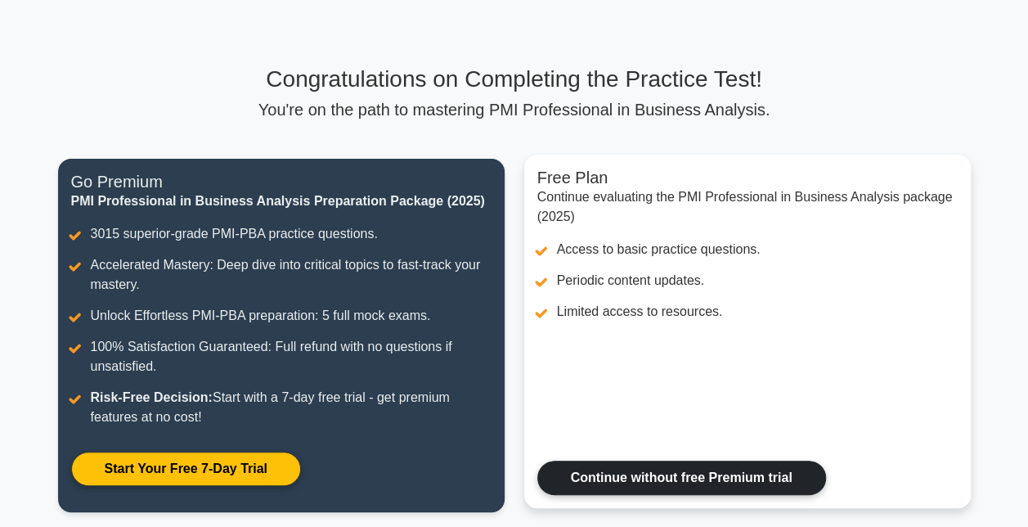
scroll to position [165, 0]
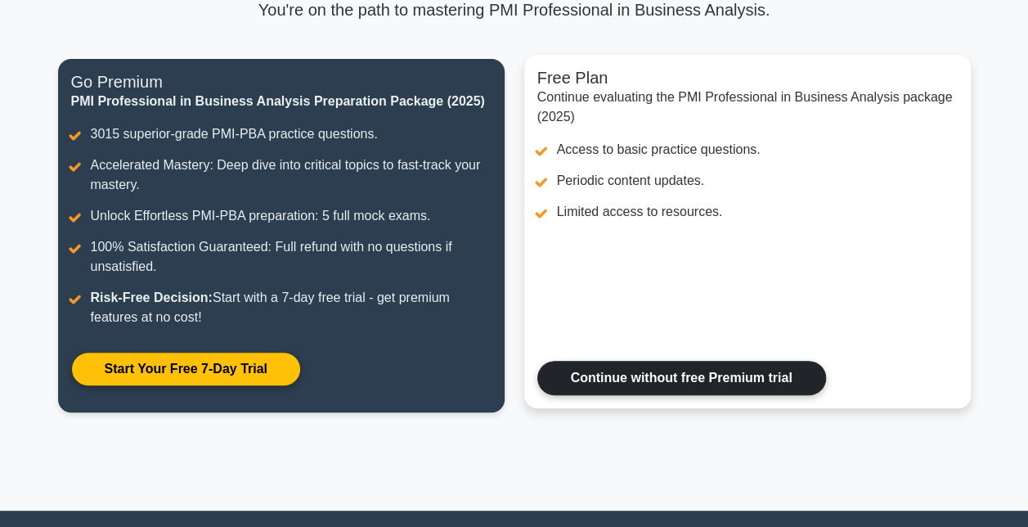
click at [703, 387] on link "Continue without free Premium trial" at bounding box center [682, 378] width 289 height 34
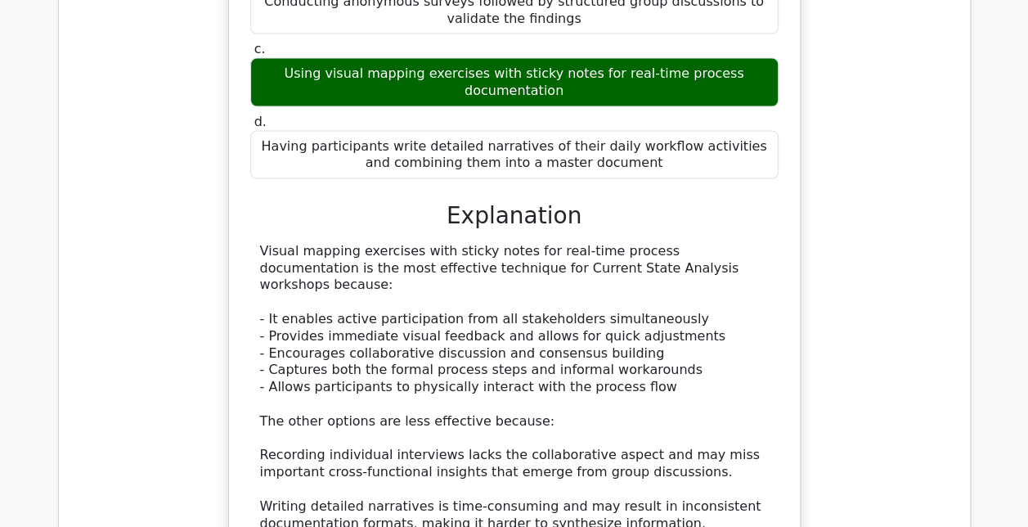
scroll to position [2209, 0]
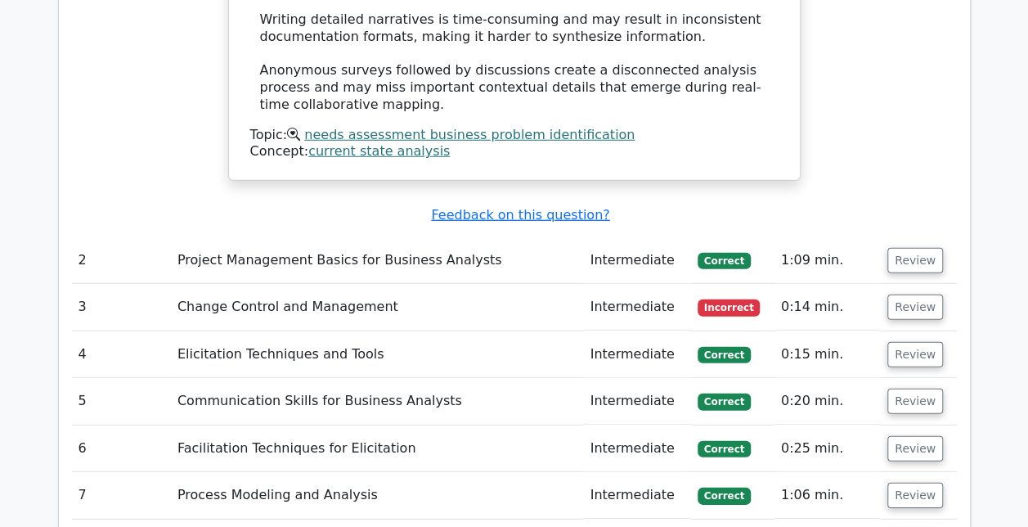
click at [538, 237] on td "Project Management Basics for Business Analysts" at bounding box center [377, 260] width 413 height 47
click at [904, 248] on button "Review" at bounding box center [916, 260] width 56 height 25
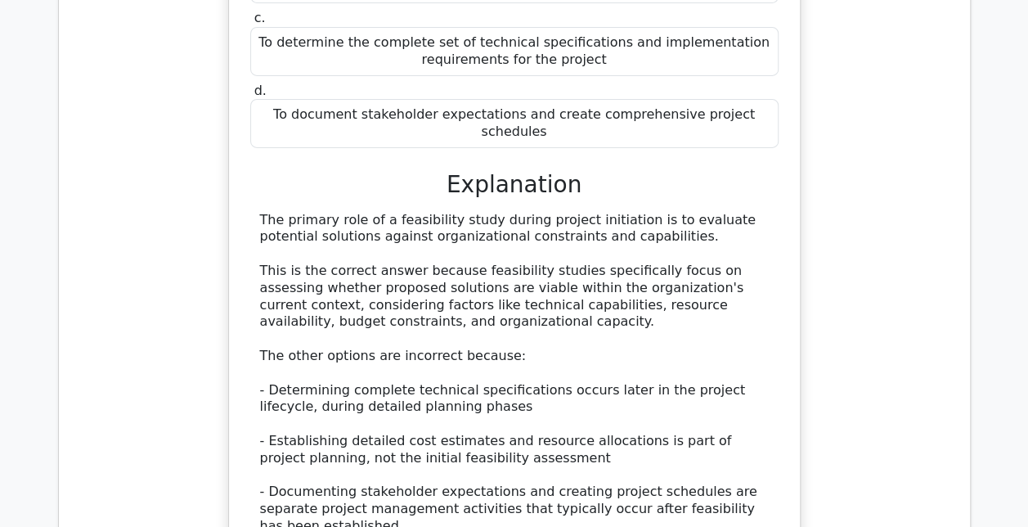
scroll to position [3191, 0]
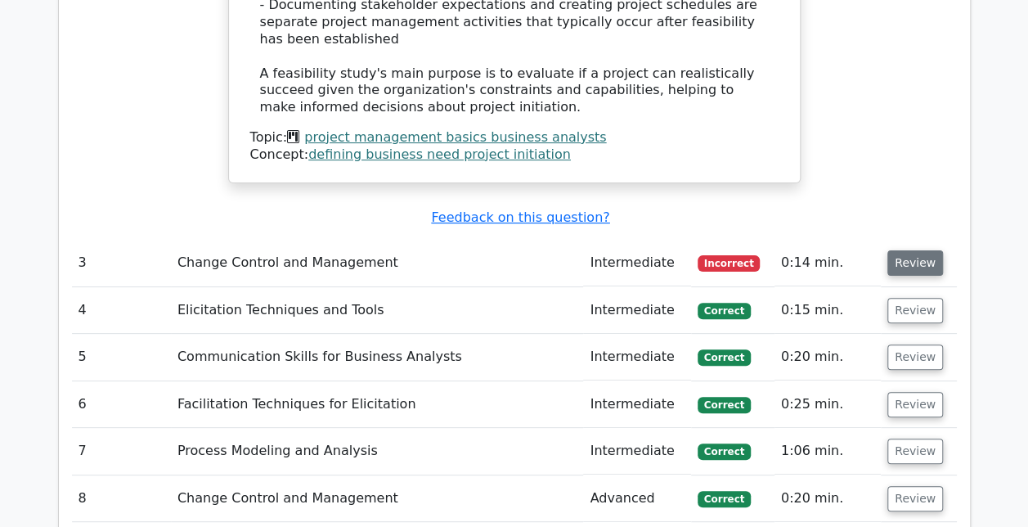
click at [925, 250] on button "Review" at bounding box center [916, 262] width 56 height 25
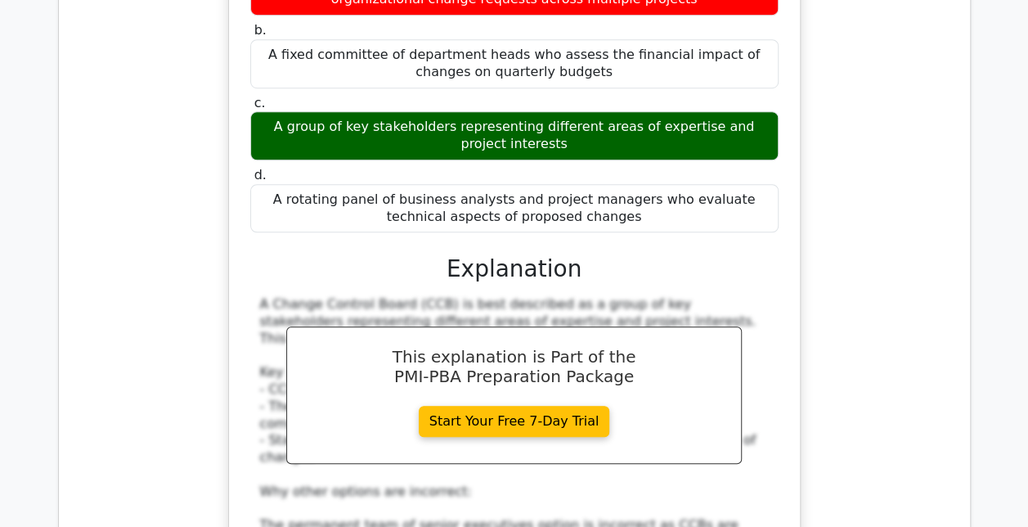
scroll to position [4009, 0]
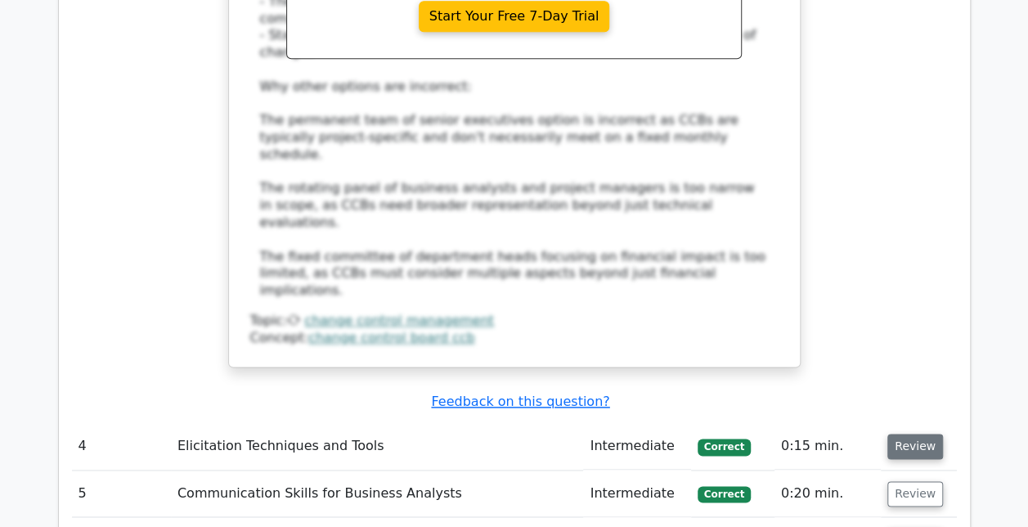
click at [920, 434] on button "Review" at bounding box center [916, 446] width 56 height 25
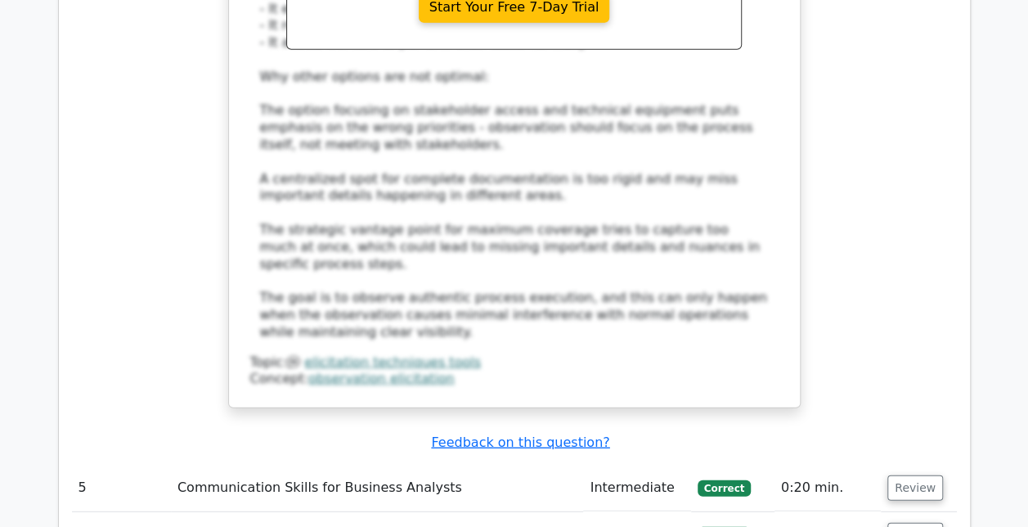
scroll to position [5073, 0]
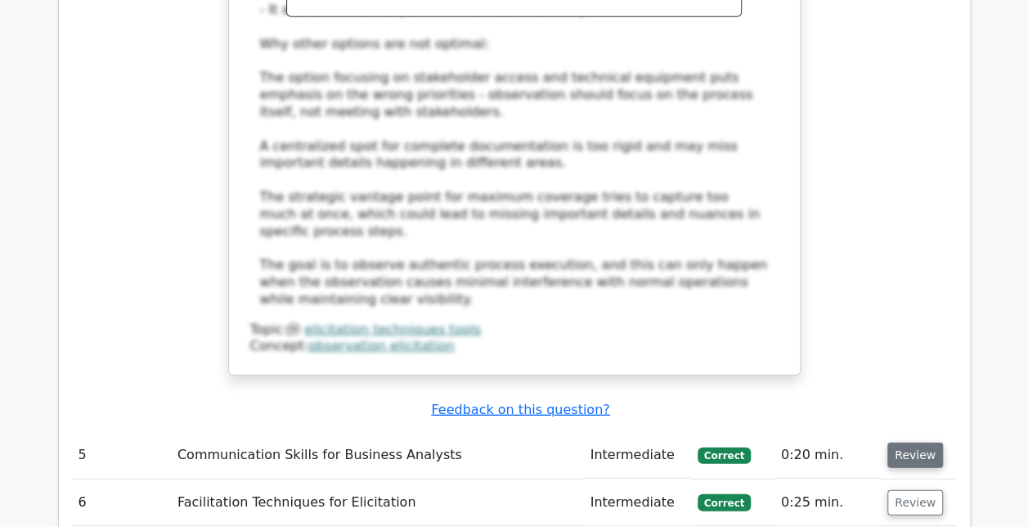
click at [915, 443] on button "Review" at bounding box center [916, 455] width 56 height 25
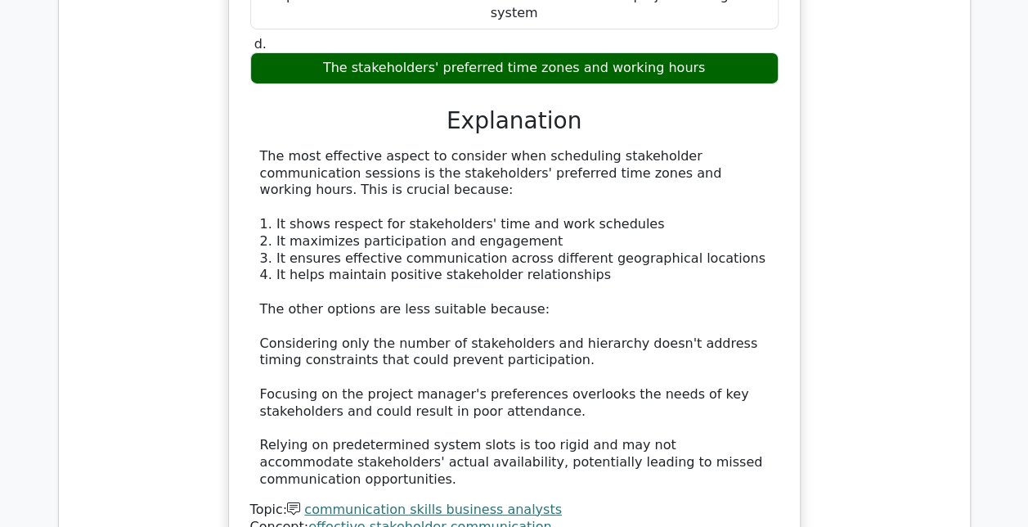
scroll to position [5809, 0]
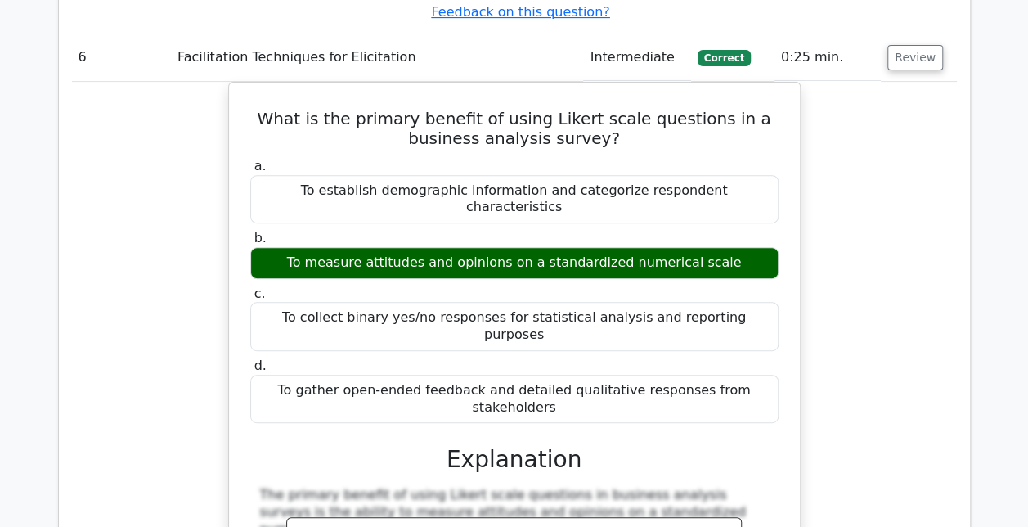
scroll to position [6463, 0]
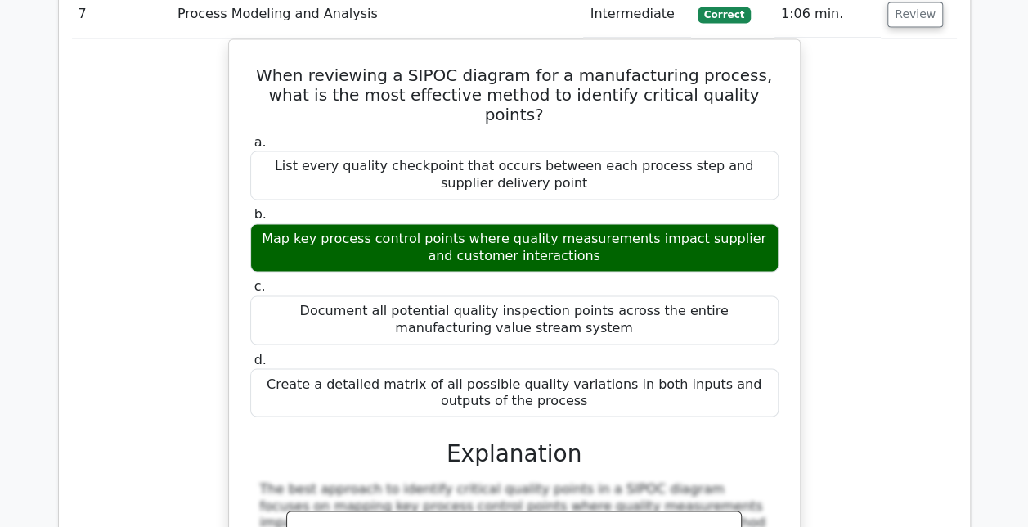
scroll to position [7609, 0]
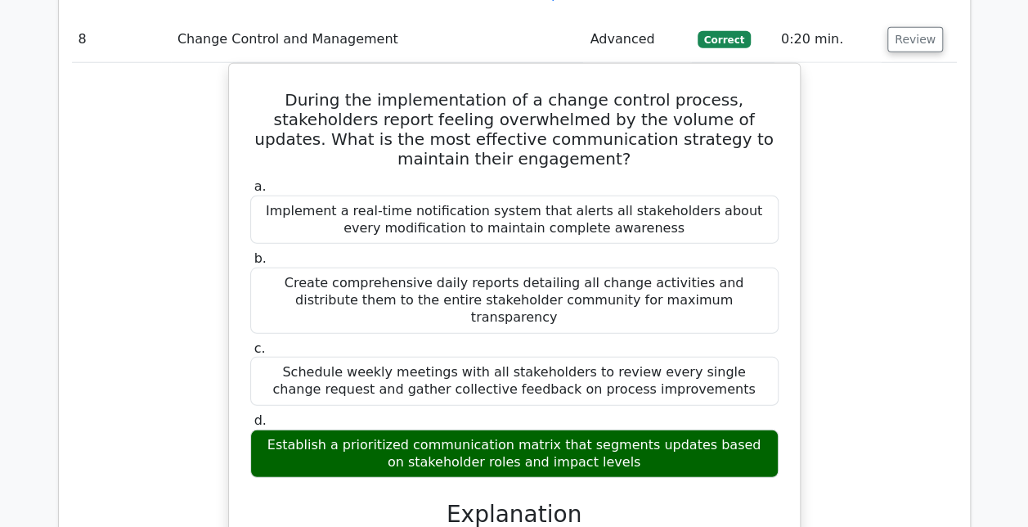
scroll to position [8345, 0]
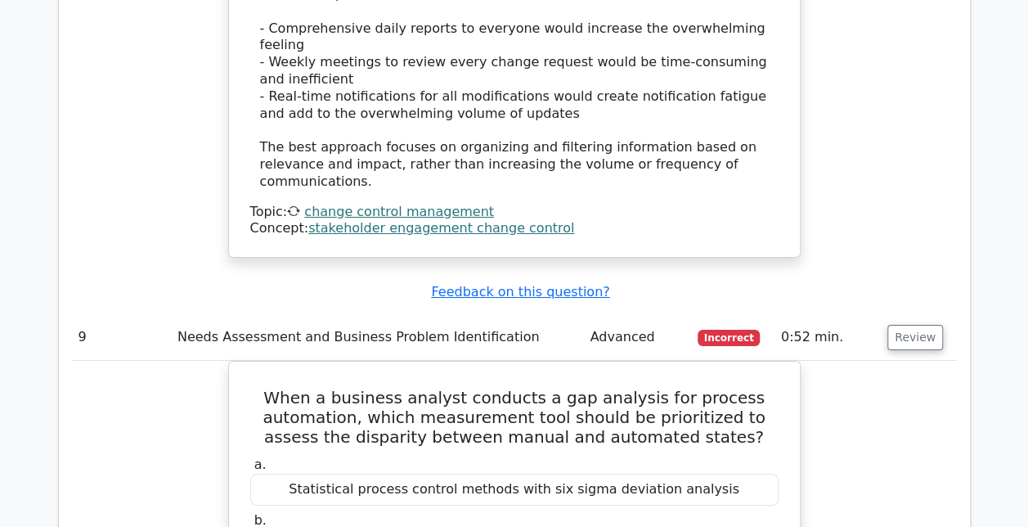
scroll to position [9409, 0]
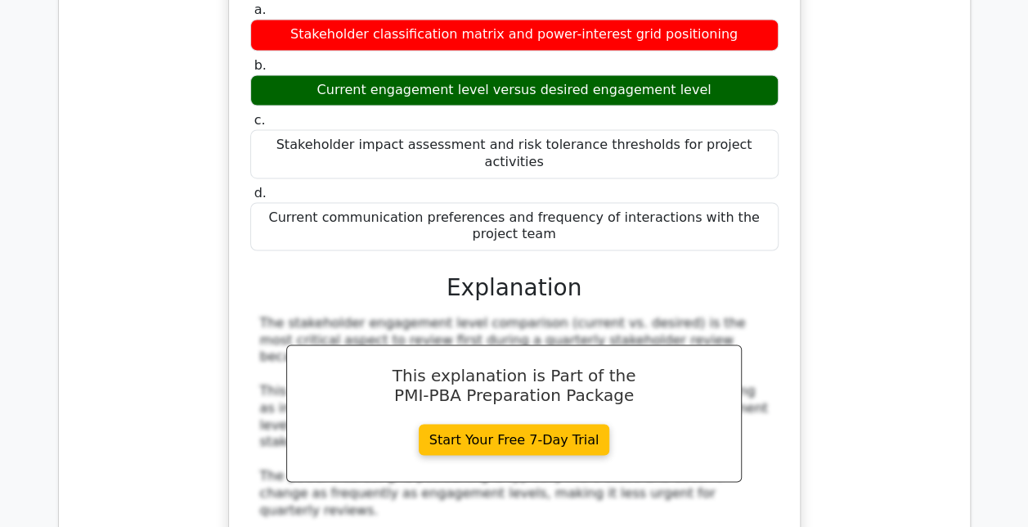
scroll to position [10718, 0]
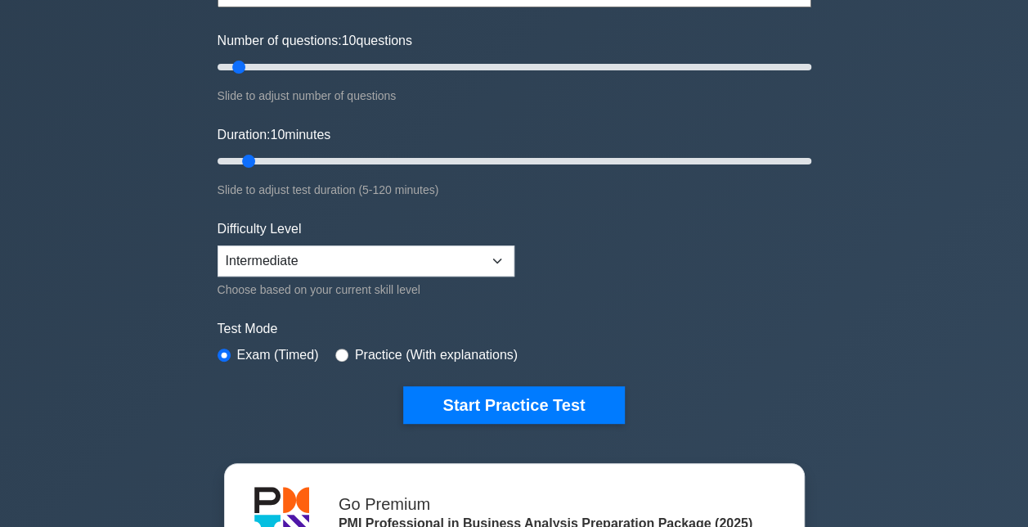
scroll to position [245, 0]
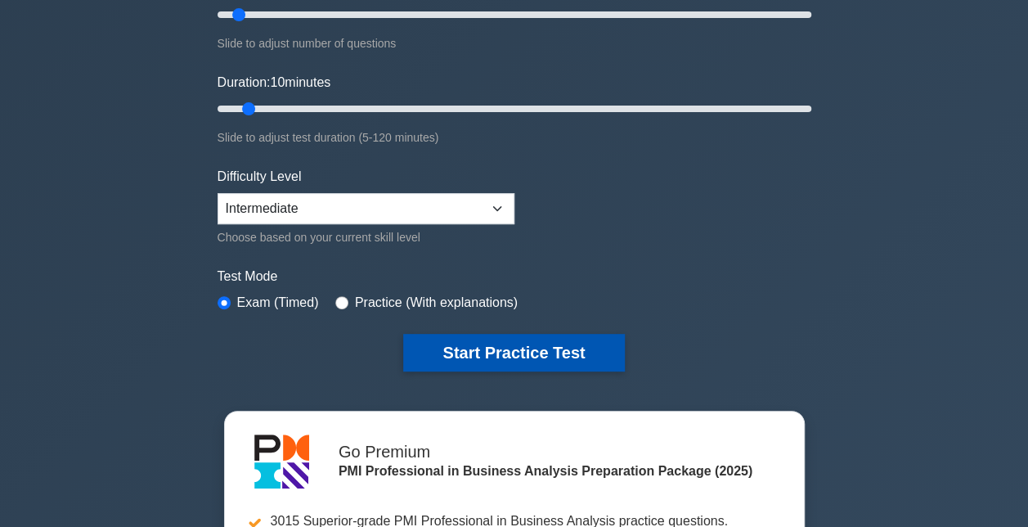
click at [589, 349] on button "Start Practice Test" at bounding box center [513, 353] width 221 height 38
